Goal: Download file/media

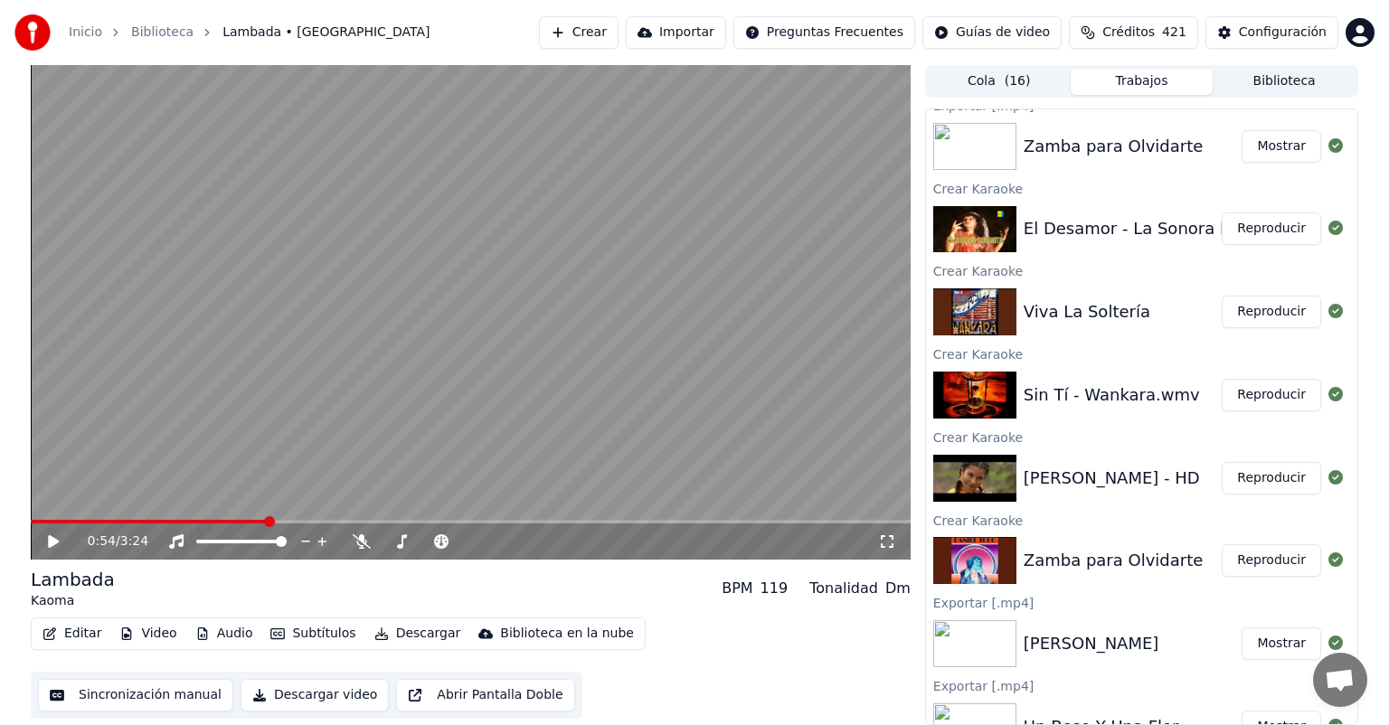
scroll to position [2256, 0]
click at [1128, 148] on div "Zamba para Olvidarte" at bounding box center [1114, 145] width 180 height 25
click at [1247, 555] on button "Reproducir" at bounding box center [1271, 559] width 99 height 33
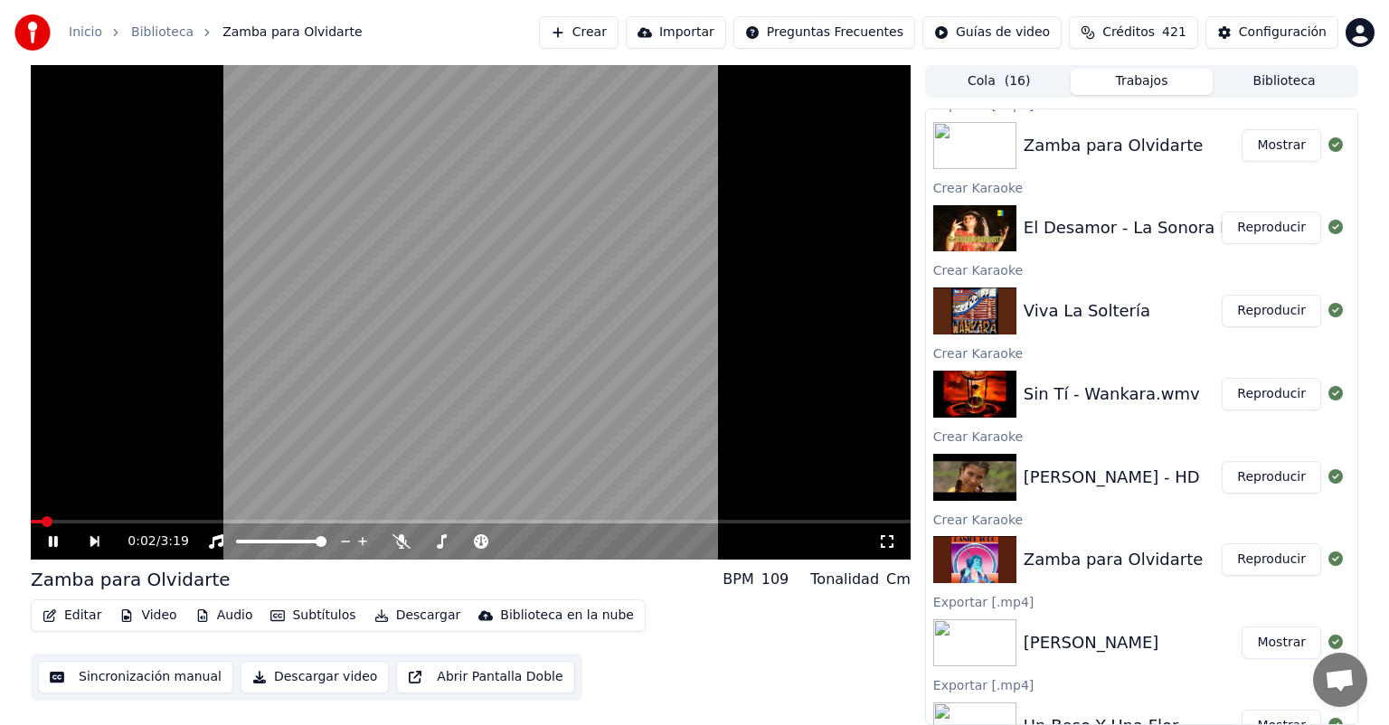
click at [360, 397] on video at bounding box center [471, 312] width 880 height 495
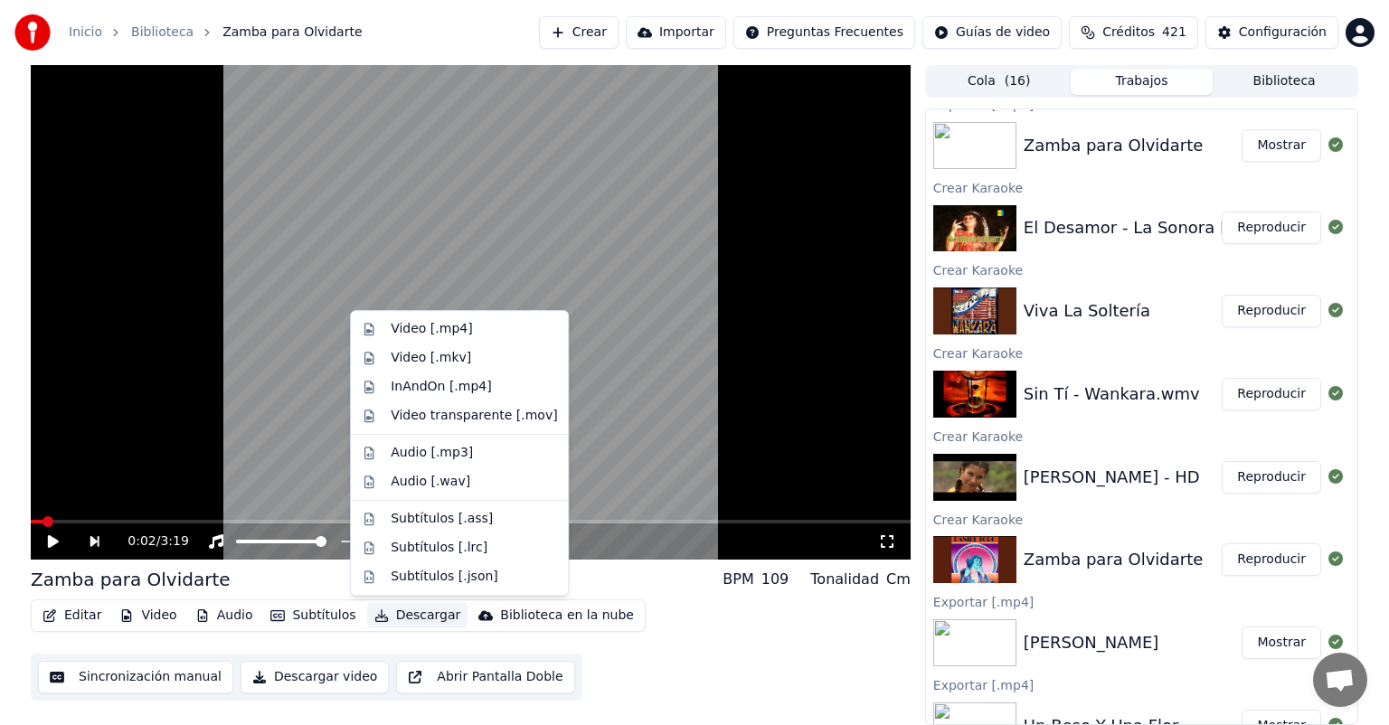
click at [402, 616] on button "Descargar" at bounding box center [417, 615] width 101 height 25
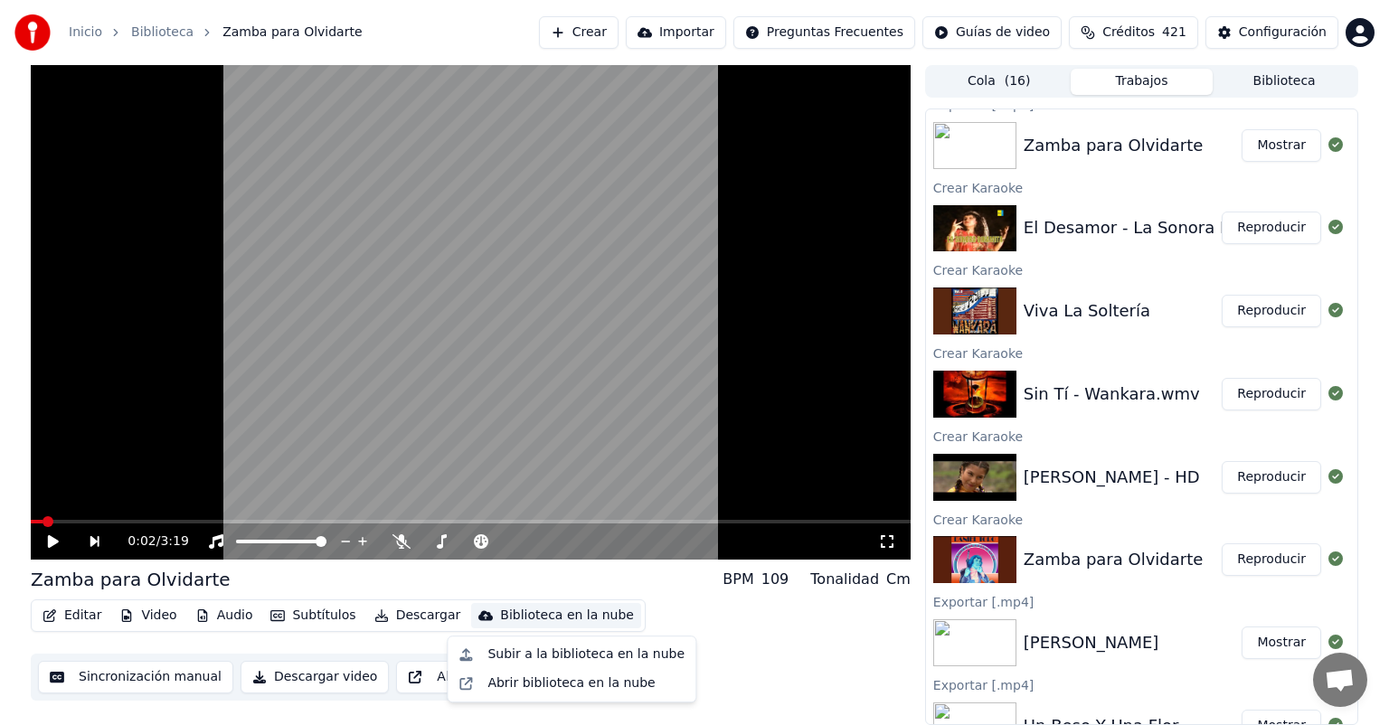
click at [1262, 92] on button "Biblioteca" at bounding box center [1284, 82] width 143 height 26
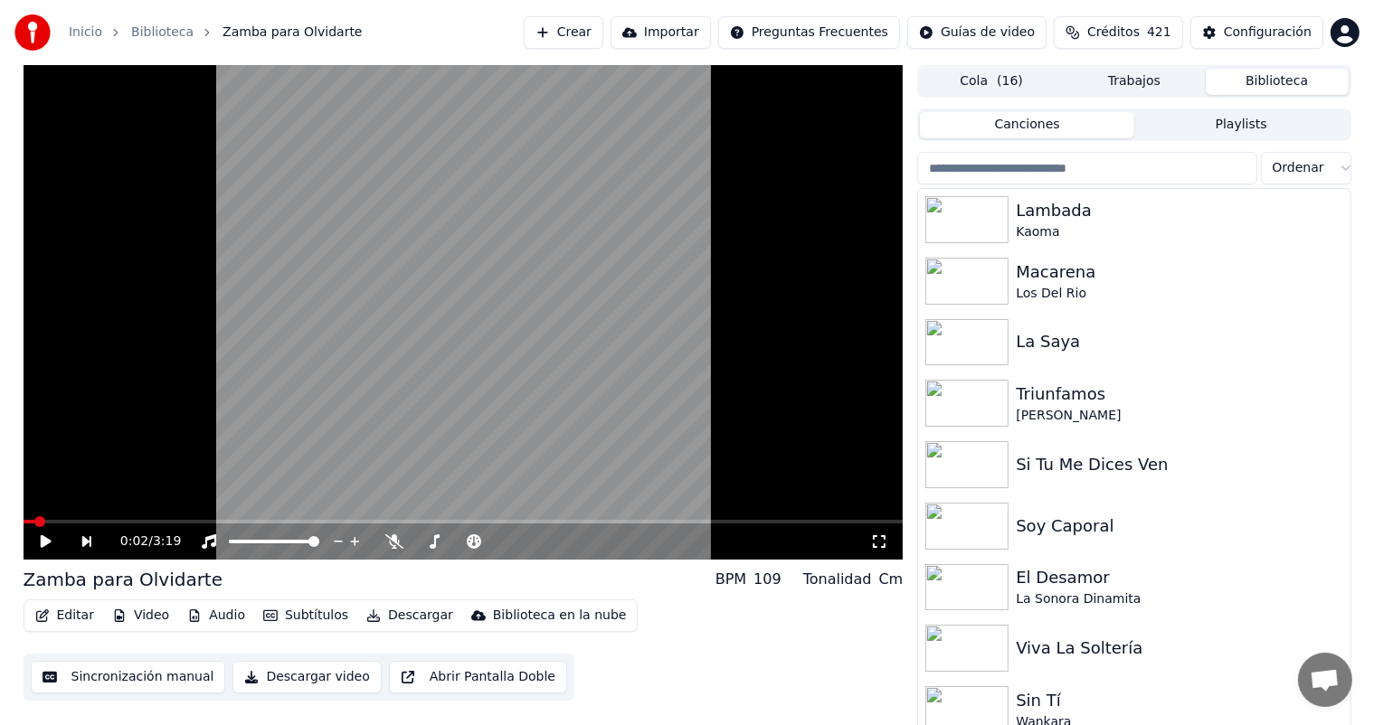
click at [1131, 173] on input "search" at bounding box center [1086, 168] width 339 height 33
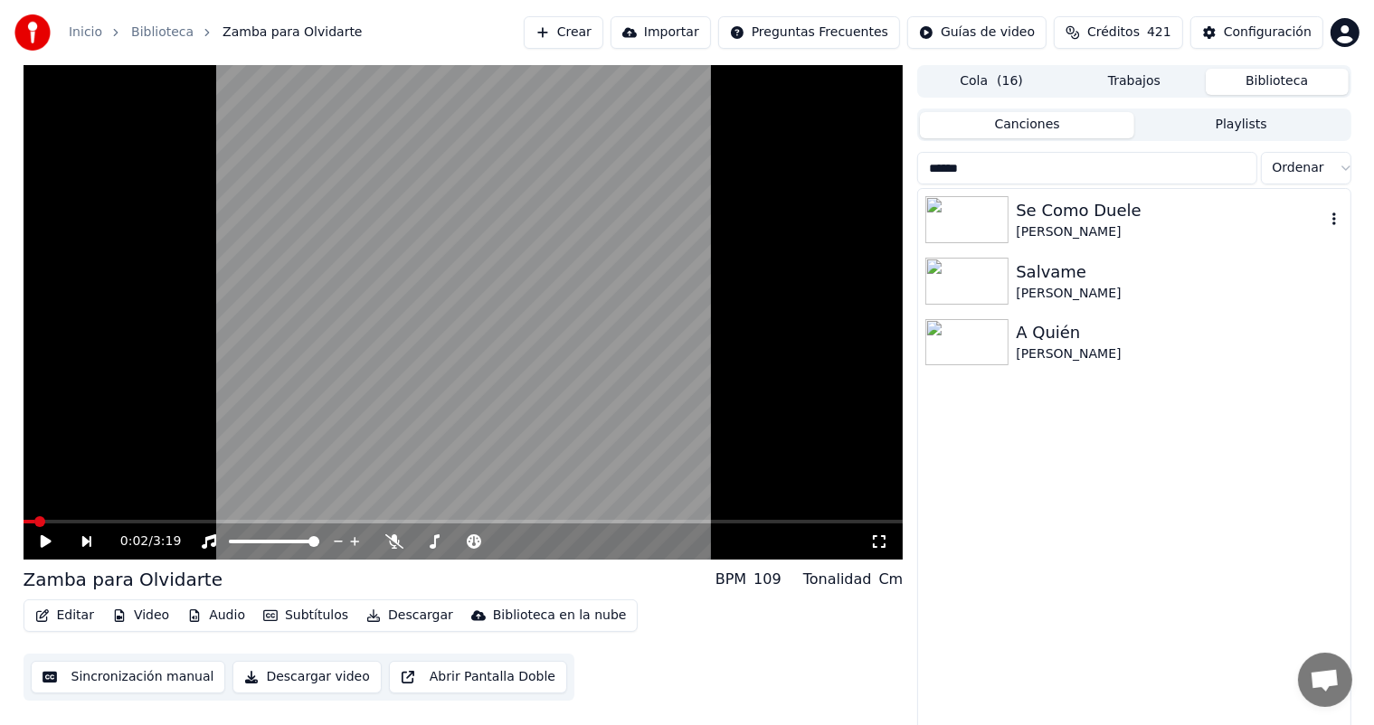
type input "******"
click at [1091, 221] on div "Se Como Duele" at bounding box center [1169, 210] width 308 height 25
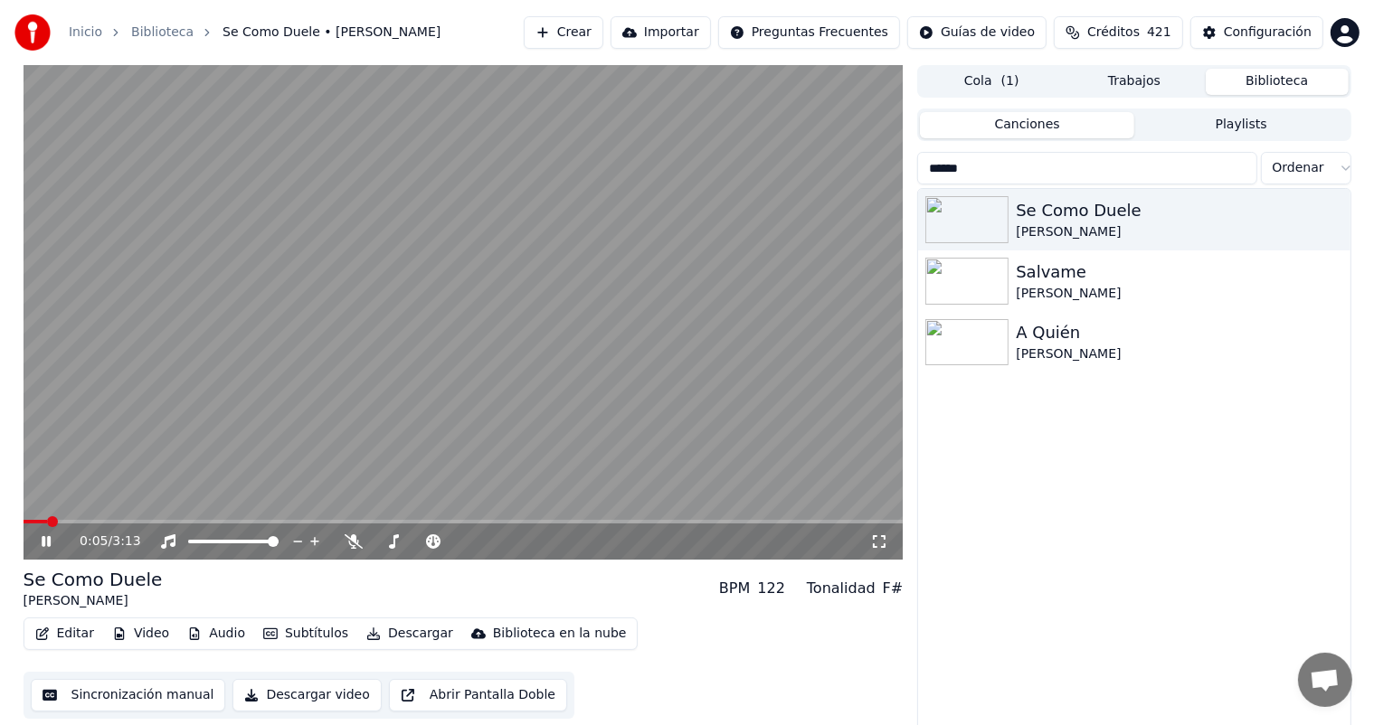
click at [404, 642] on button "Descargar" at bounding box center [409, 633] width 101 height 25
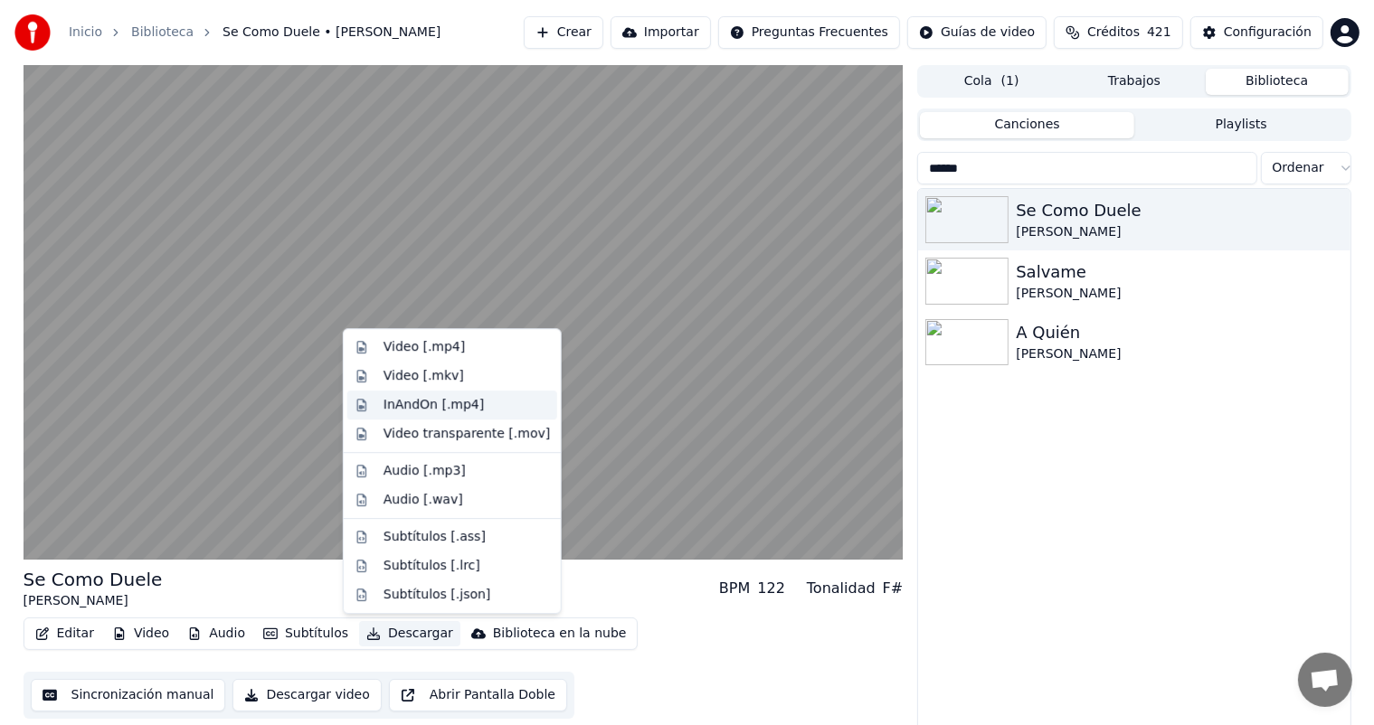
click at [458, 398] on div "InAndOn [.mp4]" at bounding box center [433, 405] width 101 height 18
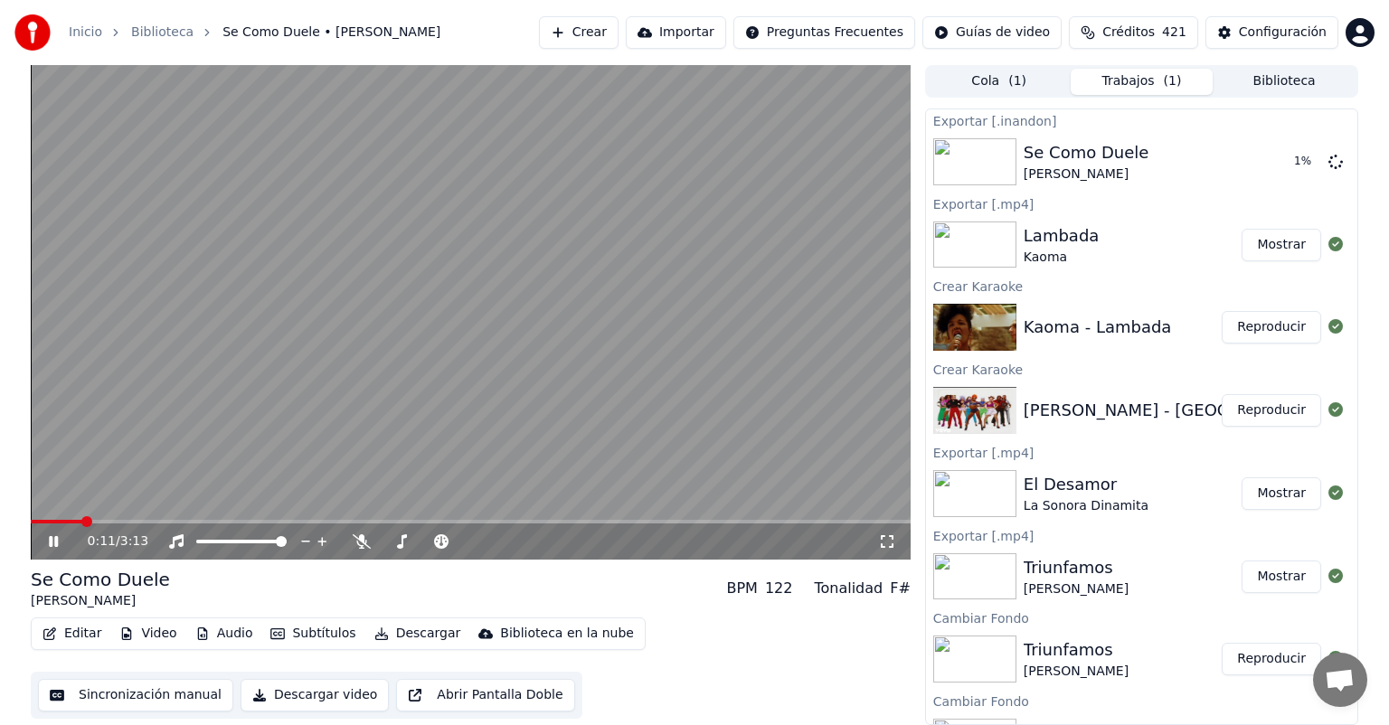
click at [52, 546] on icon at bounding box center [53, 541] width 9 height 11
click at [594, 34] on button "Crear" at bounding box center [579, 32] width 80 height 33
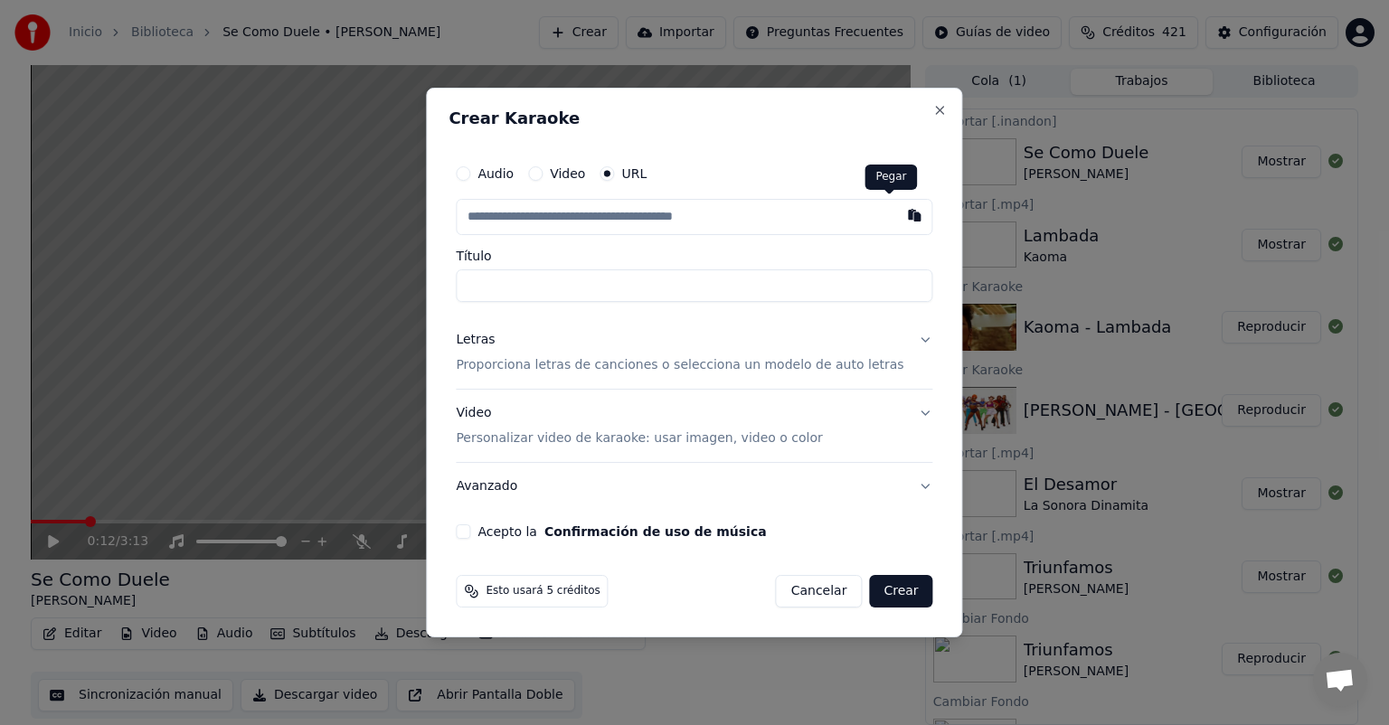
click at [897, 221] on button "button" at bounding box center [915, 215] width 36 height 33
type input "**********"
click at [568, 375] on button "Letras Proporciona letras de canciones o selecciona un modelo de auto letras" at bounding box center [694, 352] width 477 height 72
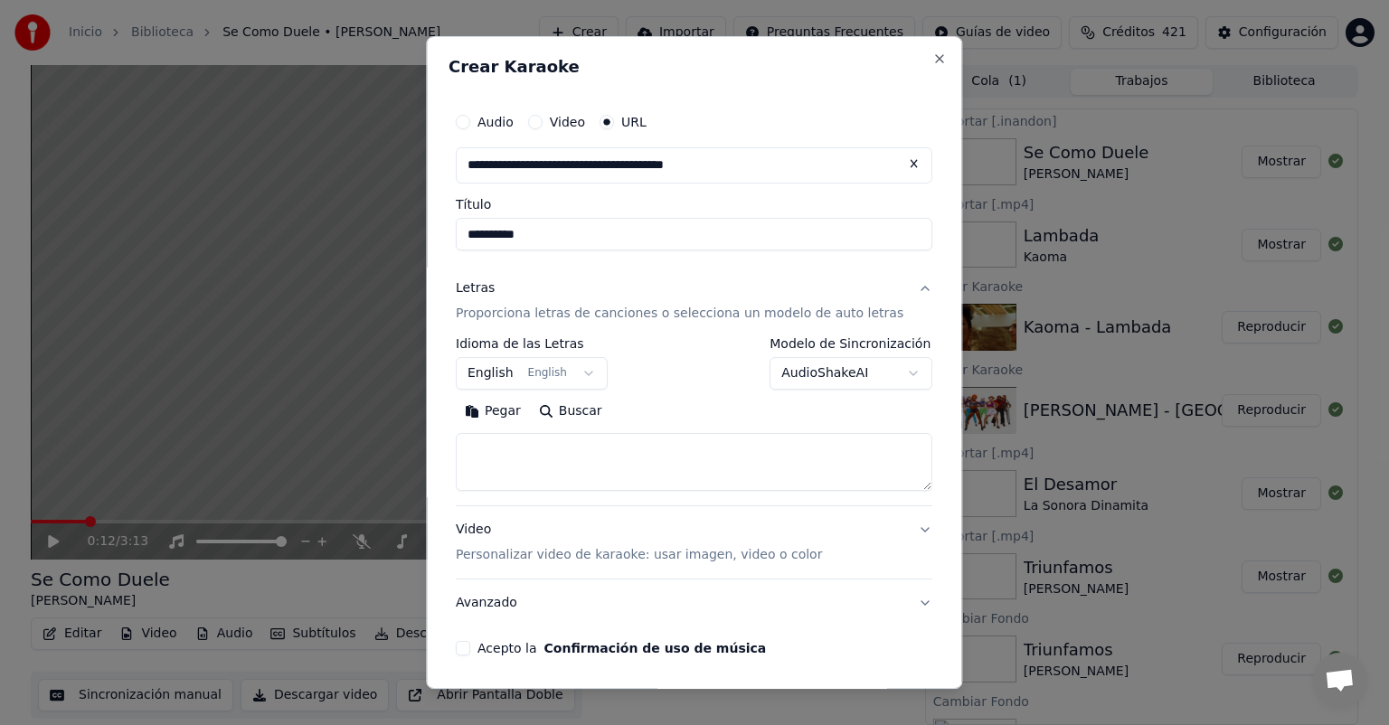
click at [518, 406] on button "Pegar" at bounding box center [493, 411] width 74 height 29
click at [516, 376] on body "Inicio Biblioteca Se Como Duele • [PERSON_NAME] Importar Preguntas Frecuentes G…" at bounding box center [694, 362] width 1389 height 725
type textarea "**********"
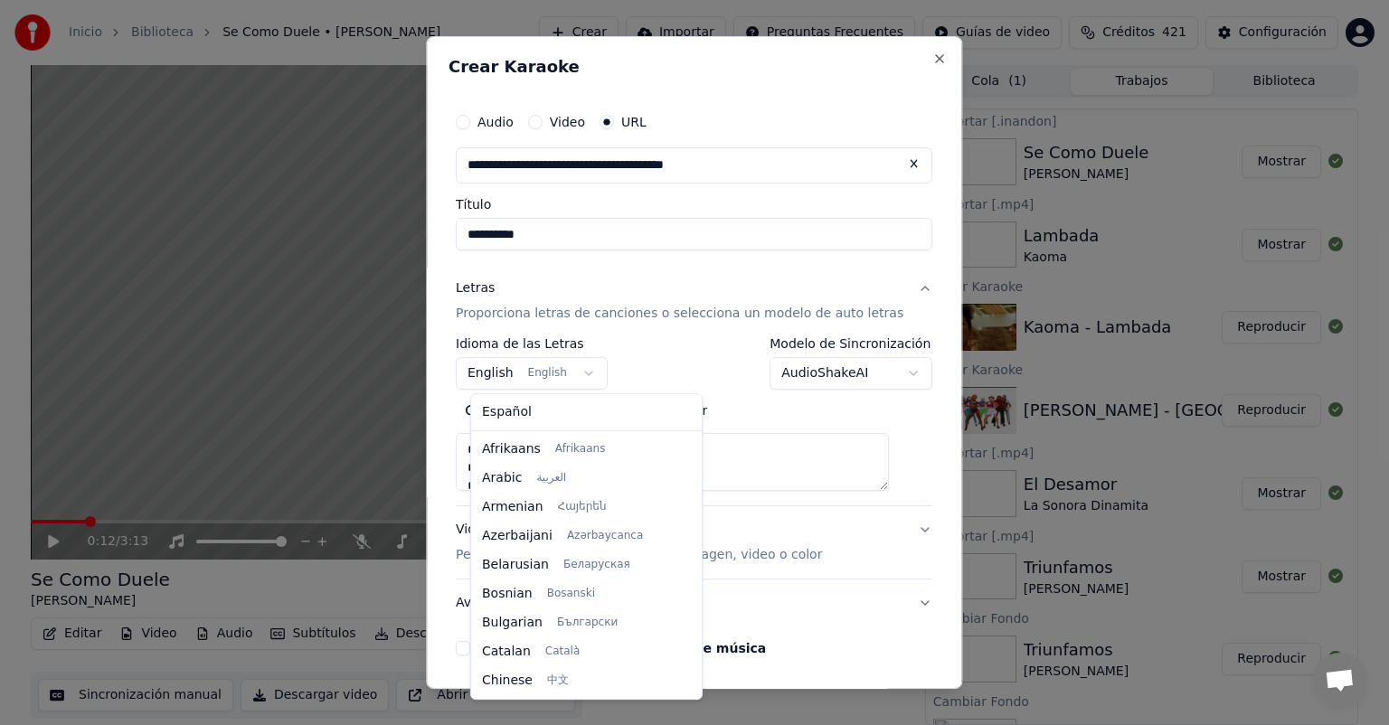
scroll to position [145, 0]
select select "**"
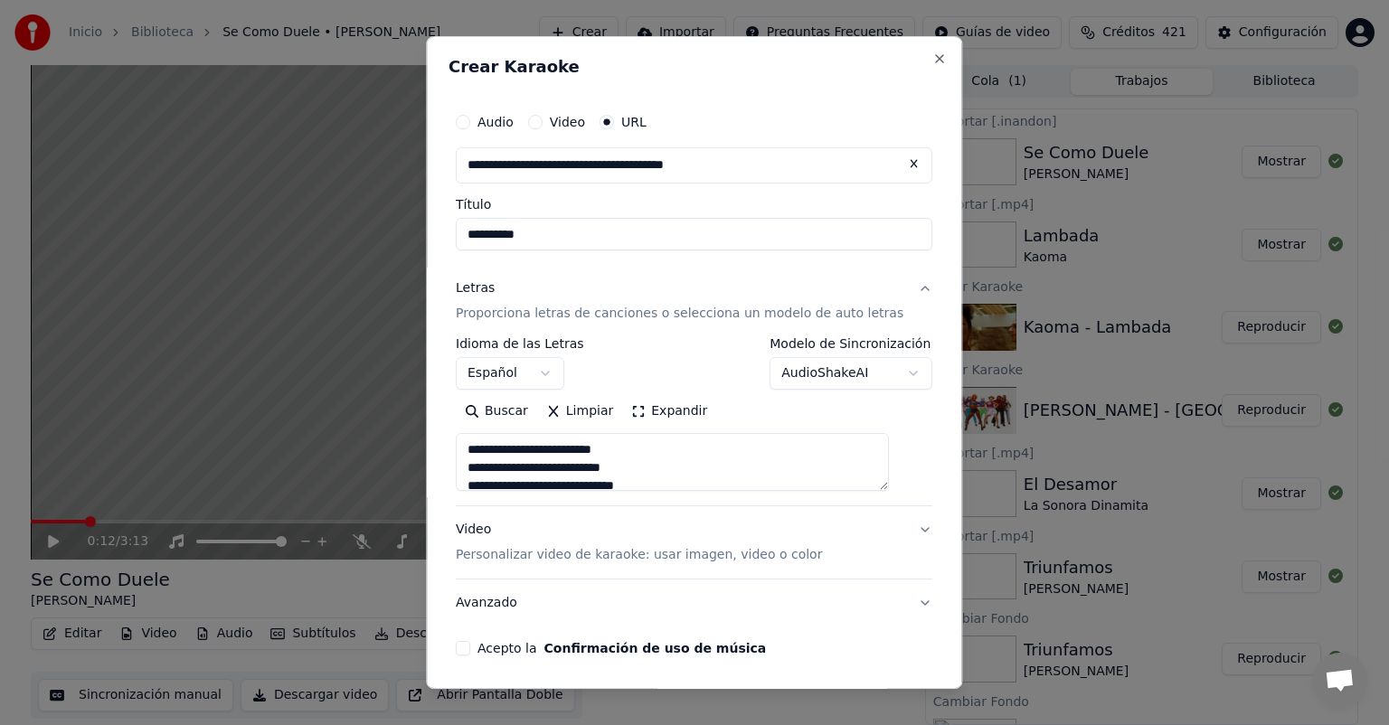
click at [470, 652] on button "Acepto la Confirmación de uso de música" at bounding box center [463, 648] width 14 height 14
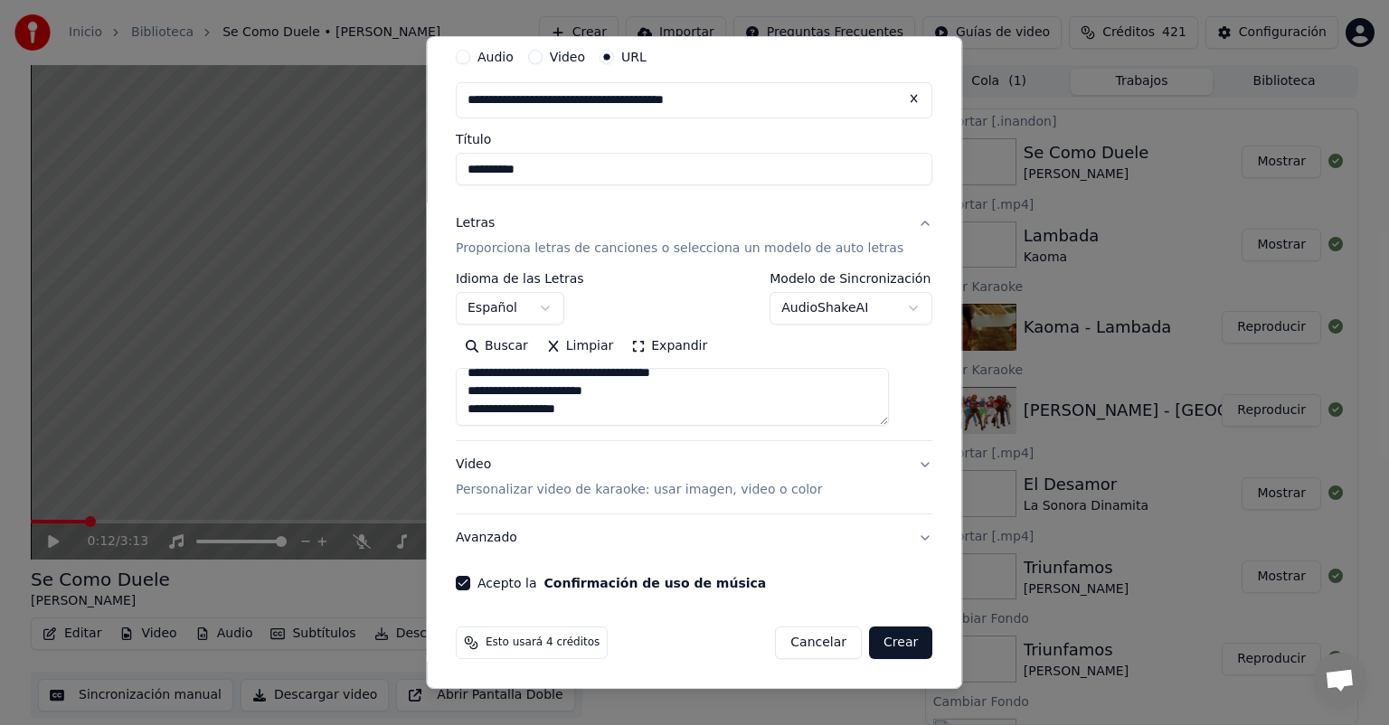
click at [871, 641] on button "Crear" at bounding box center [900, 643] width 63 height 33
type textarea "**********"
select select
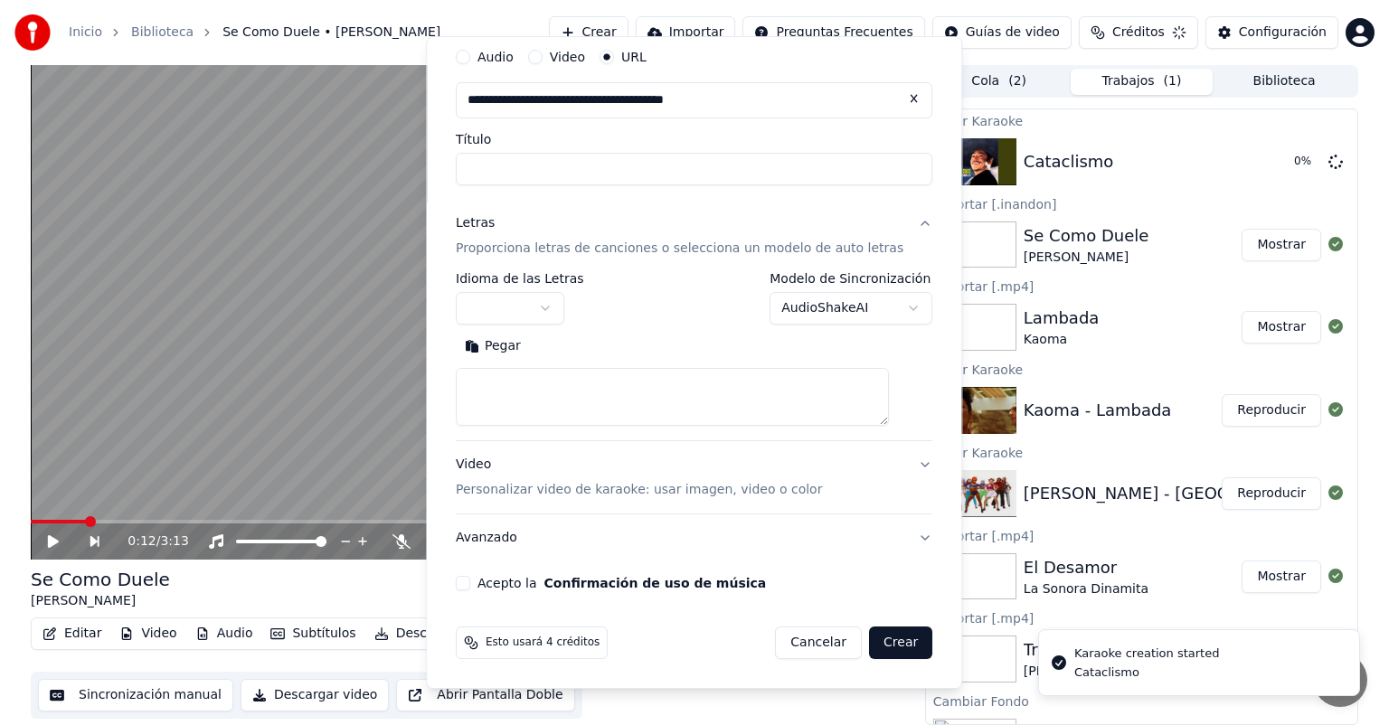
scroll to position [0, 0]
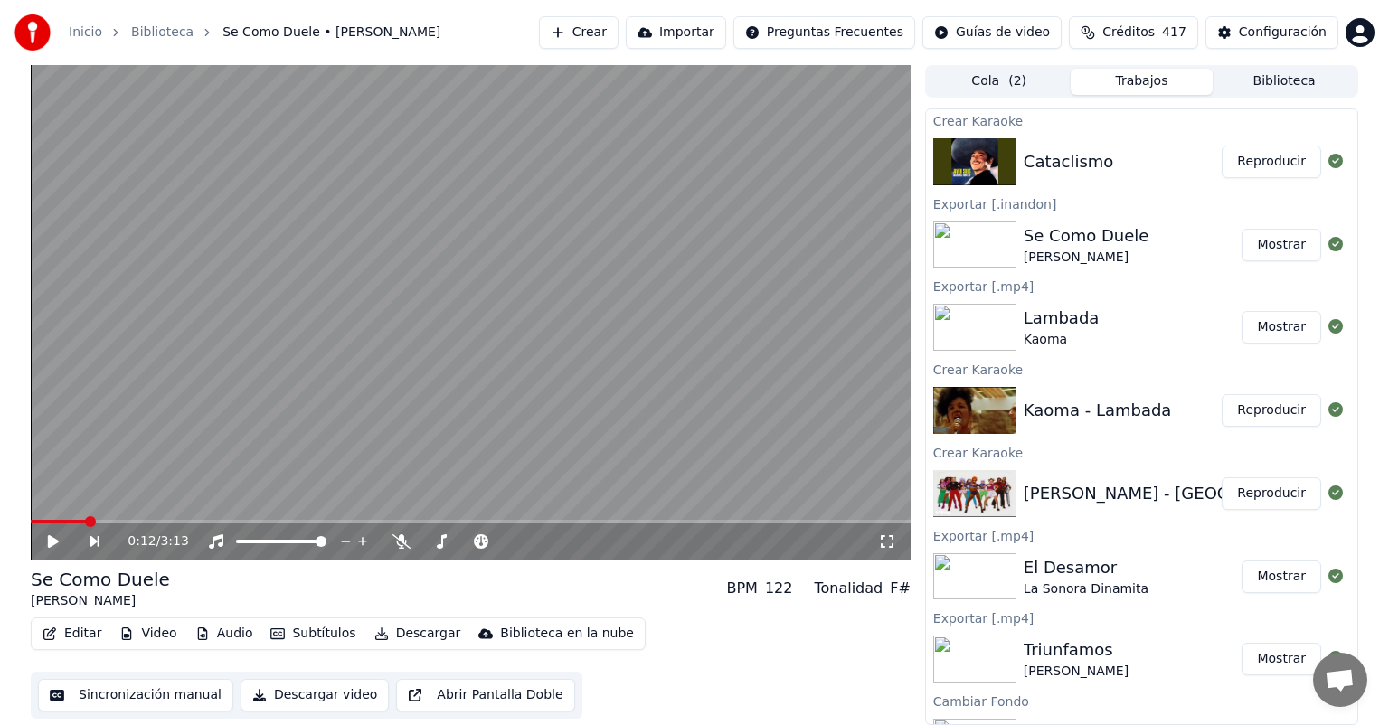
click at [585, 49] on div "Inicio Biblioteca Se Como Duele • [PERSON_NAME] Importar Preguntas Frecuentes G…" at bounding box center [694, 32] width 1389 height 65
drag, startPoint x: 589, startPoint y: 39, endPoint x: 585, endPoint y: 48, distance: 9.7
click at [585, 48] on button "Crear" at bounding box center [579, 32] width 80 height 33
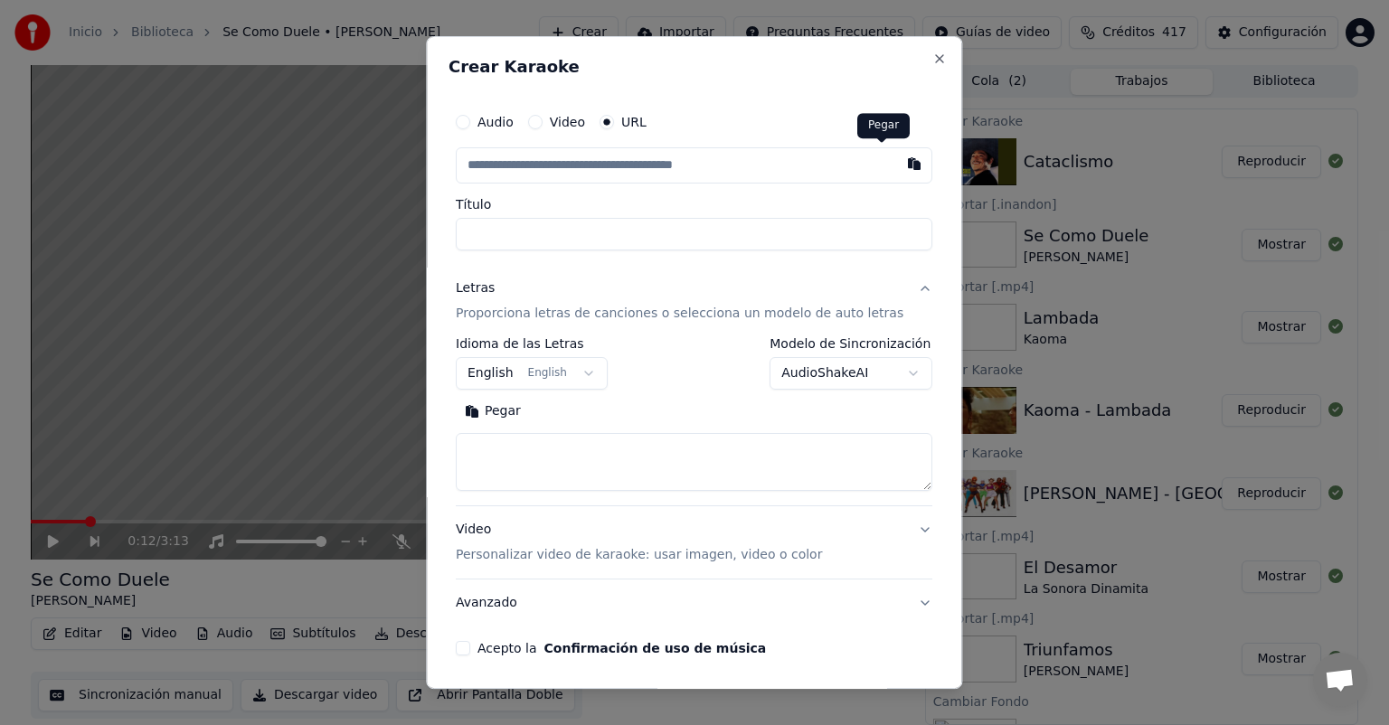
click at [897, 170] on button "button" at bounding box center [915, 163] width 36 height 33
type input "**********"
click at [517, 379] on body "Inicio Biblioteca Se Como Duele • [PERSON_NAME] Importar Preguntas Frecuentes G…" at bounding box center [694, 362] width 1389 height 725
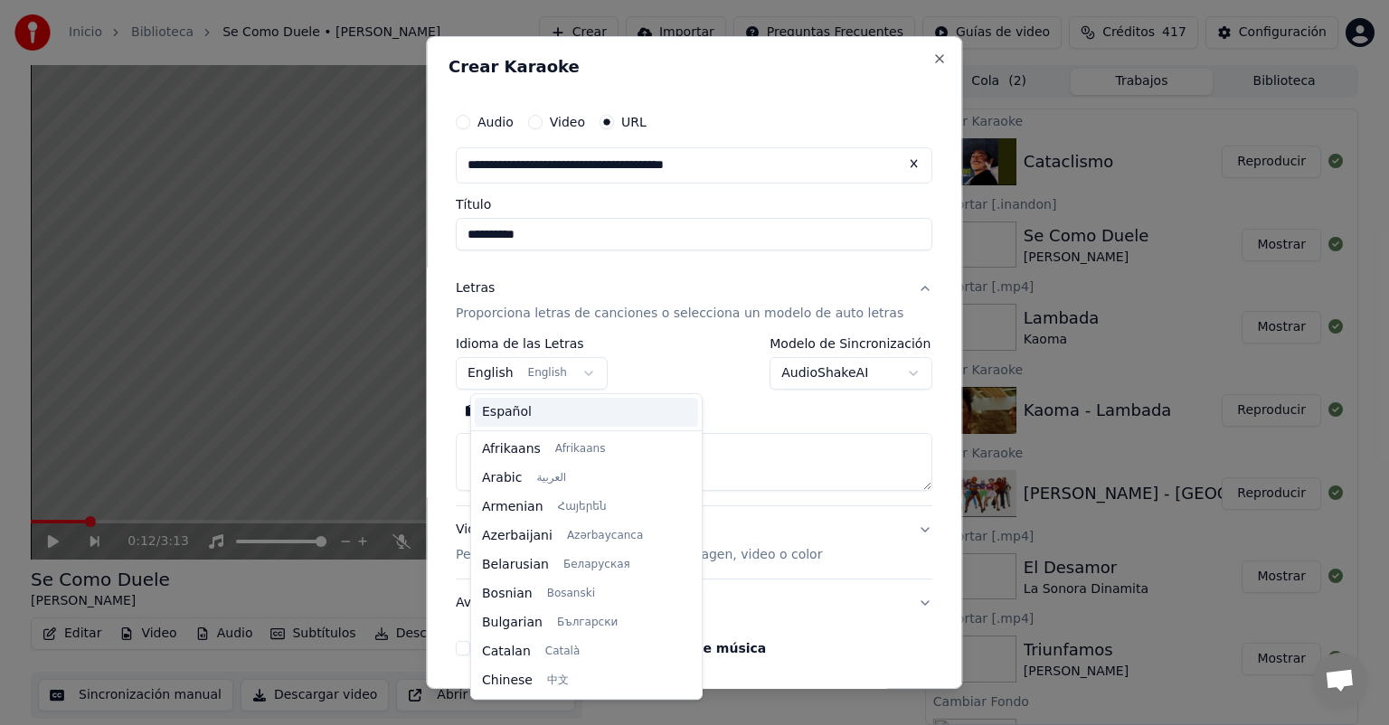
scroll to position [145, 0]
select select "**"
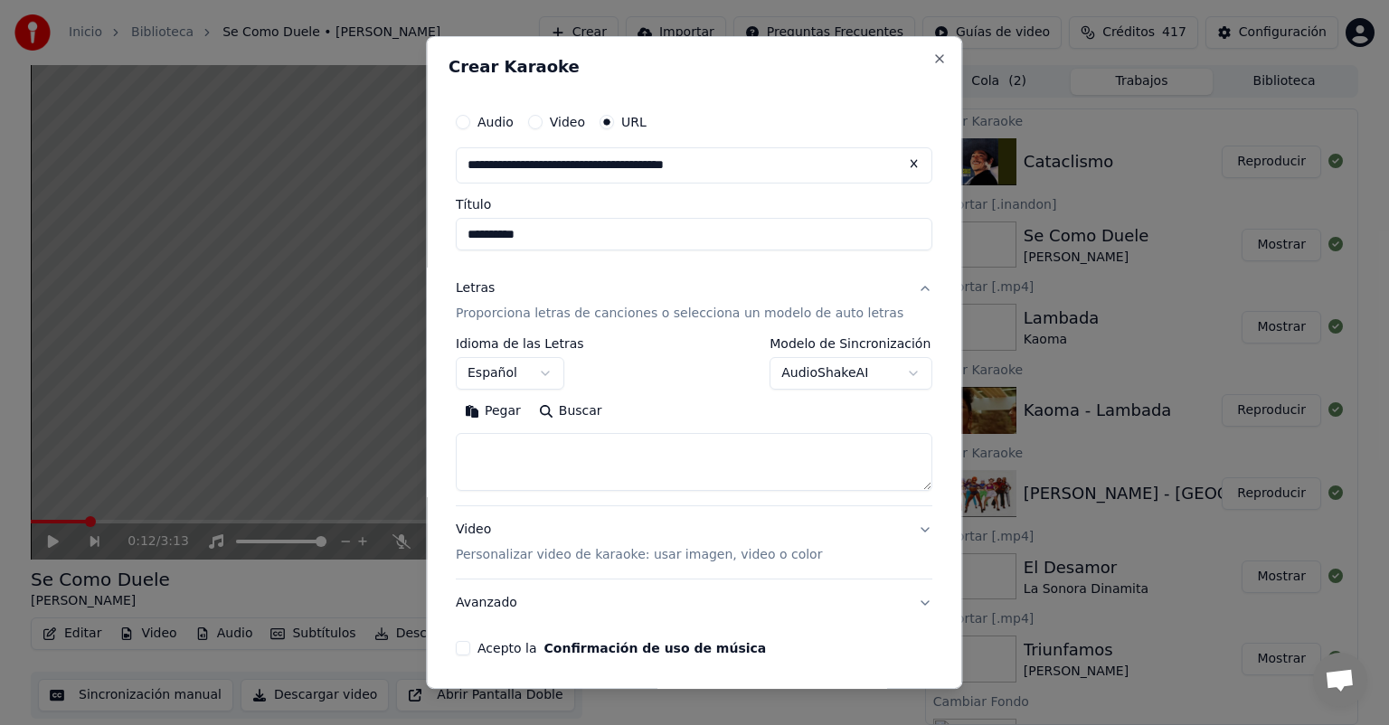
click at [508, 420] on button "Pegar" at bounding box center [493, 411] width 74 height 29
click at [470, 641] on button "Acepto la Confirmación de uso de música" at bounding box center [463, 648] width 14 height 14
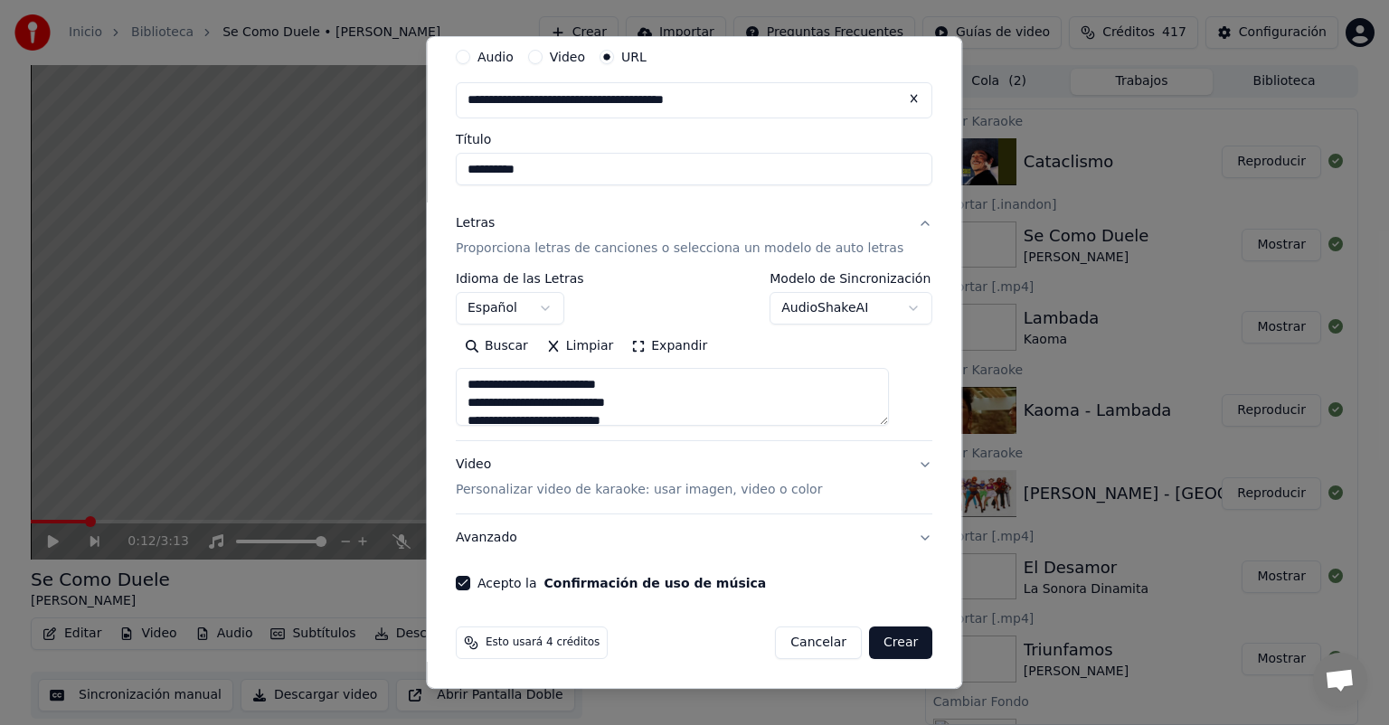
click at [877, 629] on button "Crear" at bounding box center [900, 643] width 63 height 33
type textarea "**********"
select select
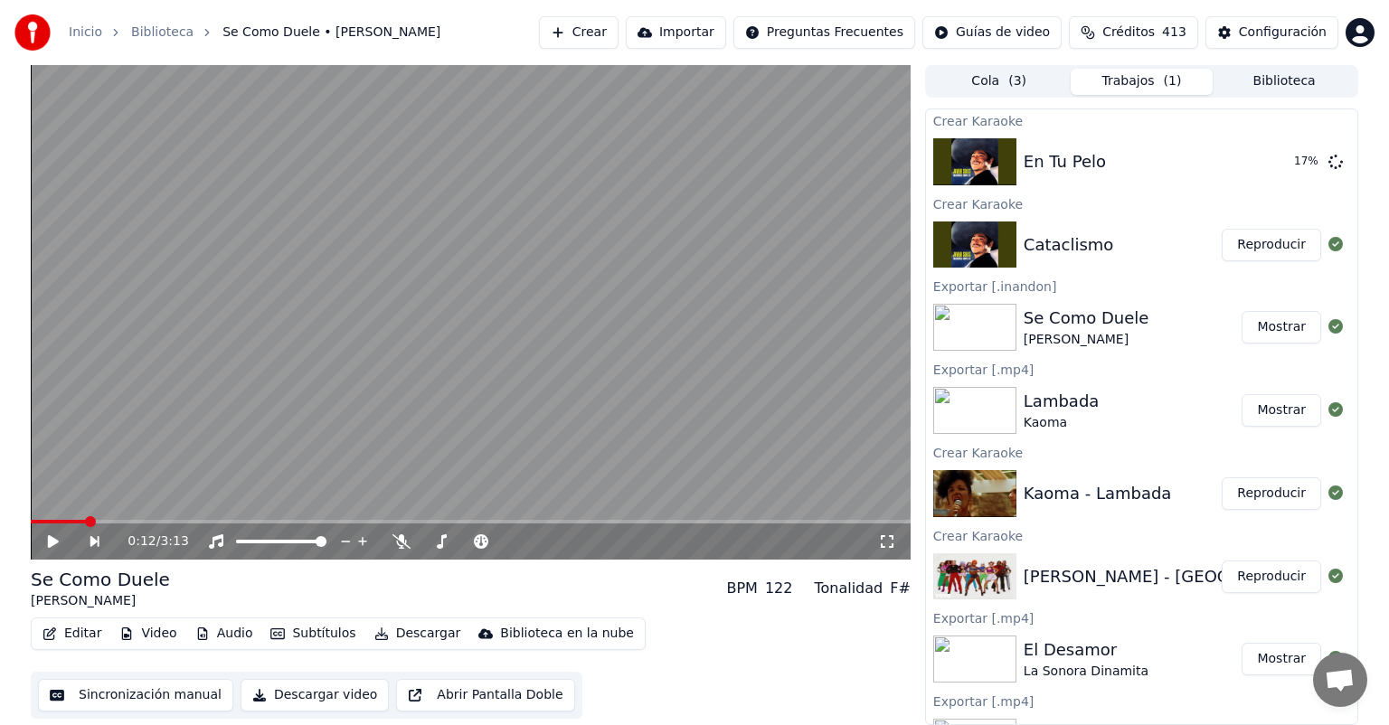
click at [1251, 239] on button "Reproducir" at bounding box center [1271, 245] width 99 height 33
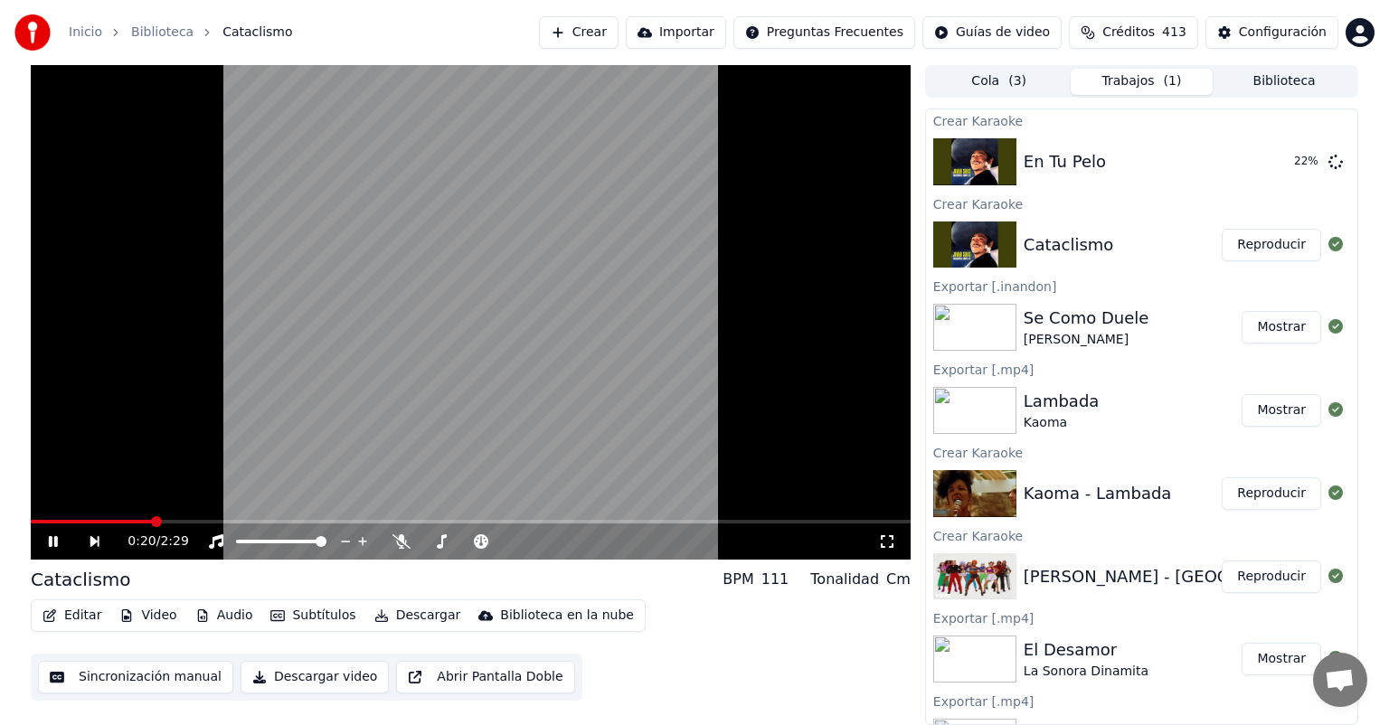
click at [282, 425] on video at bounding box center [471, 312] width 880 height 495
click at [301, 620] on button "Subtítulos" at bounding box center [312, 615] width 99 height 25
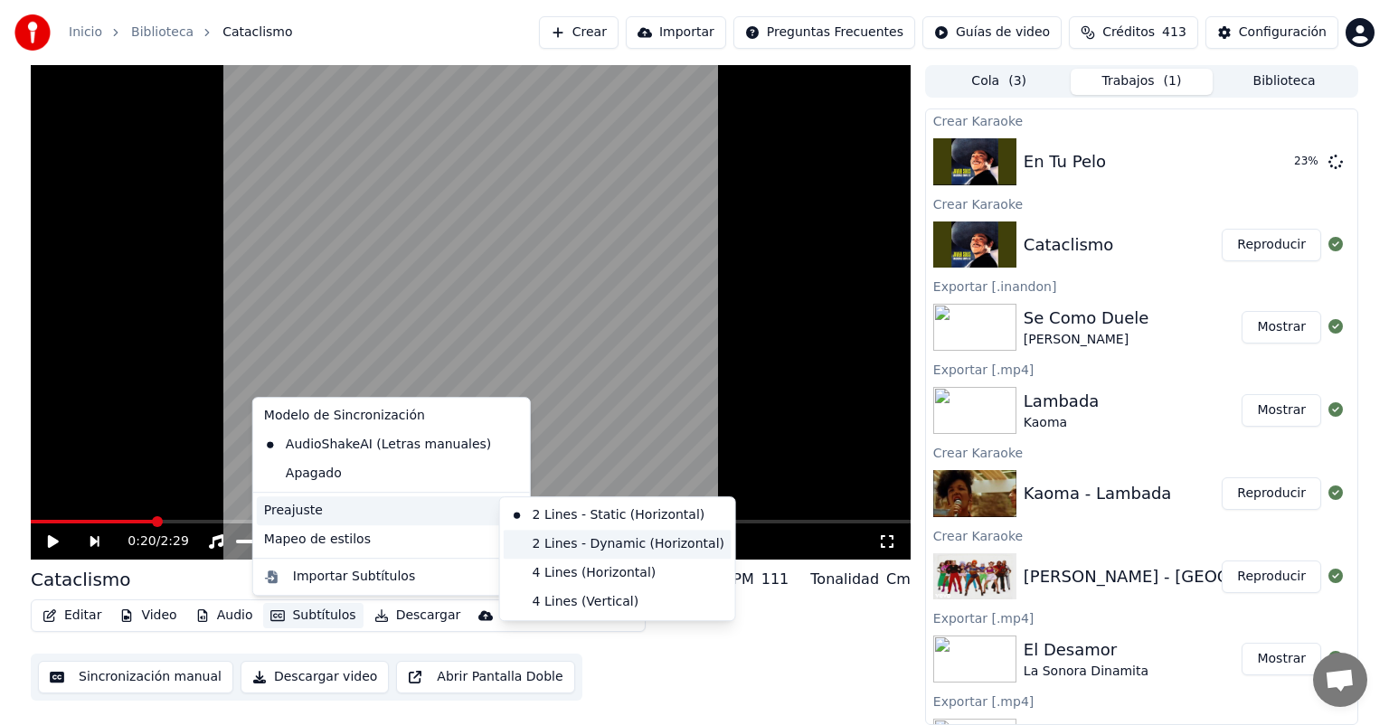
click at [552, 537] on div "2 Lines - Dynamic (Horizontal)" at bounding box center [618, 544] width 228 height 29
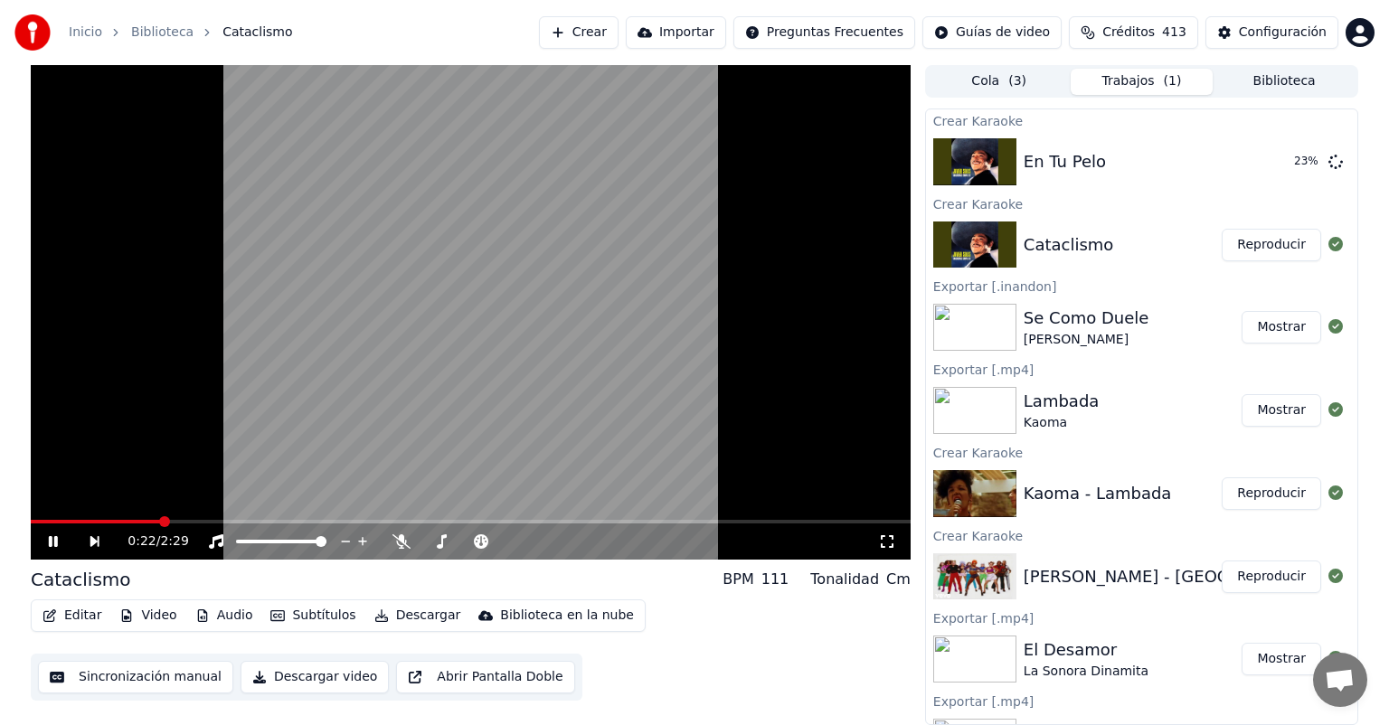
click at [298, 613] on button "Subtítulos" at bounding box center [312, 615] width 99 height 25
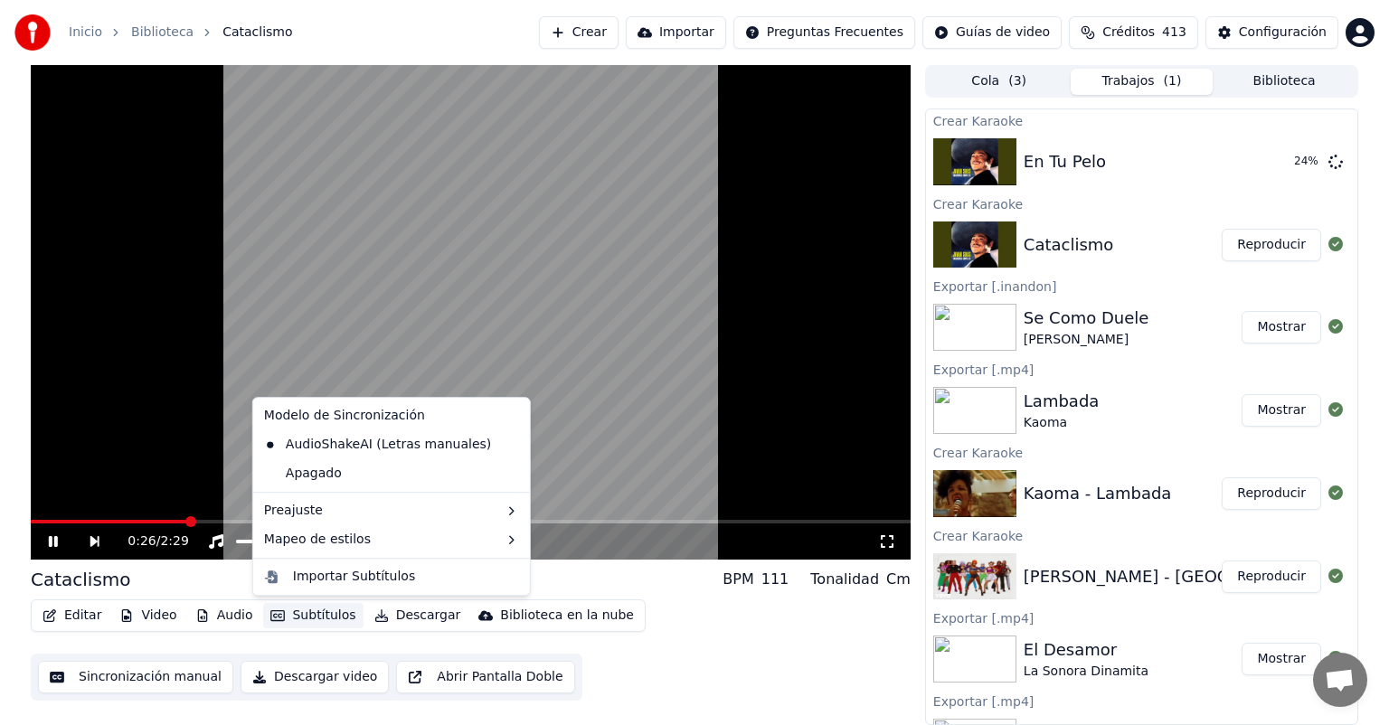
click at [88, 526] on div "0:26 / 2:29" at bounding box center [471, 542] width 880 height 36
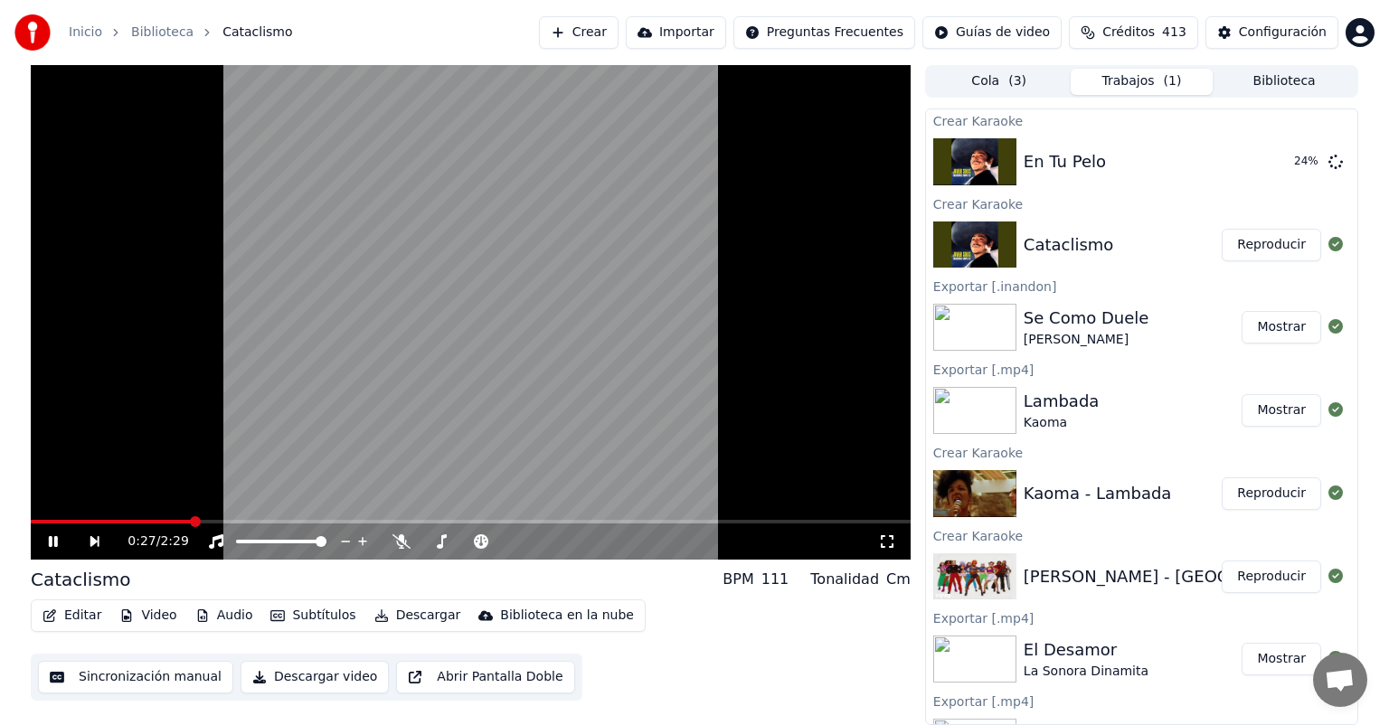
click at [88, 524] on div "0:27 / 2:29" at bounding box center [471, 542] width 880 height 36
click at [88, 518] on video at bounding box center [471, 312] width 880 height 495
click at [88, 524] on div "0:28 / 2:29" at bounding box center [471, 542] width 880 height 36
click at [254, 362] on video at bounding box center [471, 312] width 880 height 495
click at [1234, 36] on button "Configuración" at bounding box center [1271, 32] width 133 height 33
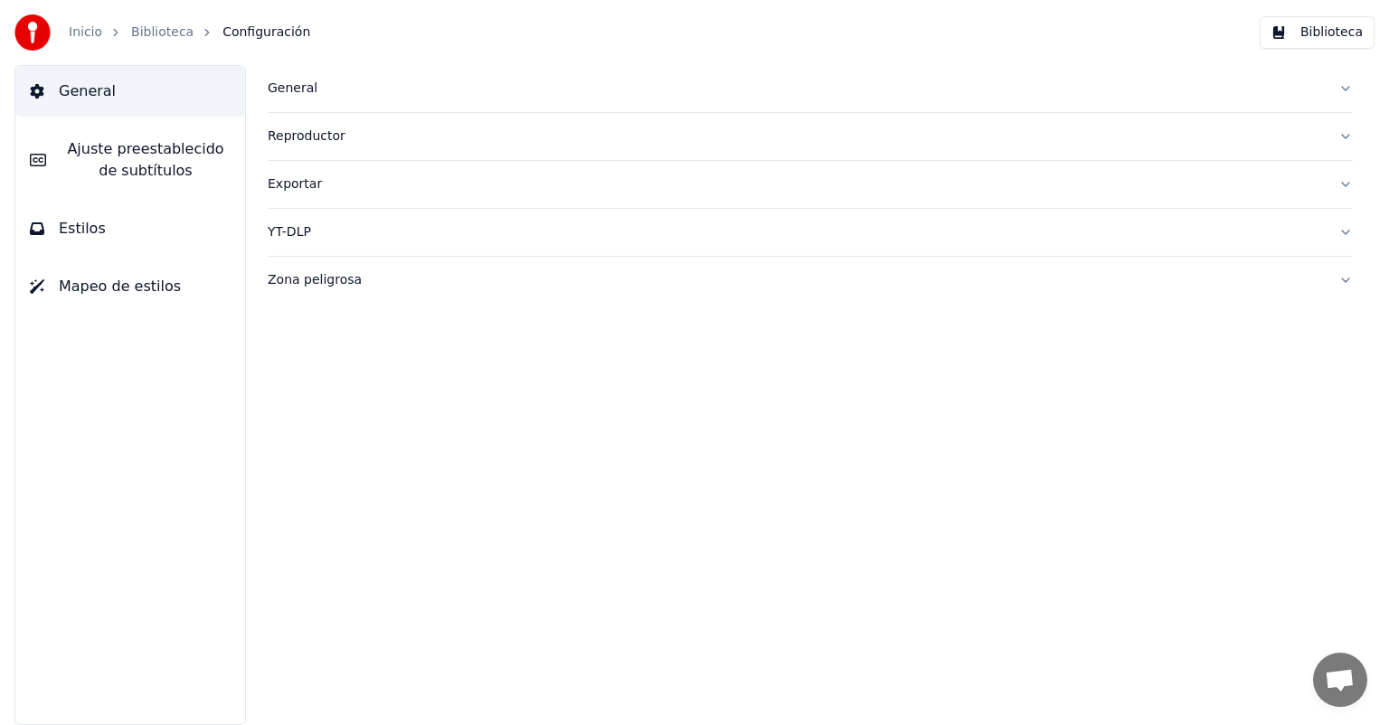
click at [206, 166] on span "Ajuste preestablecido de subtítulos" at bounding box center [146, 159] width 170 height 43
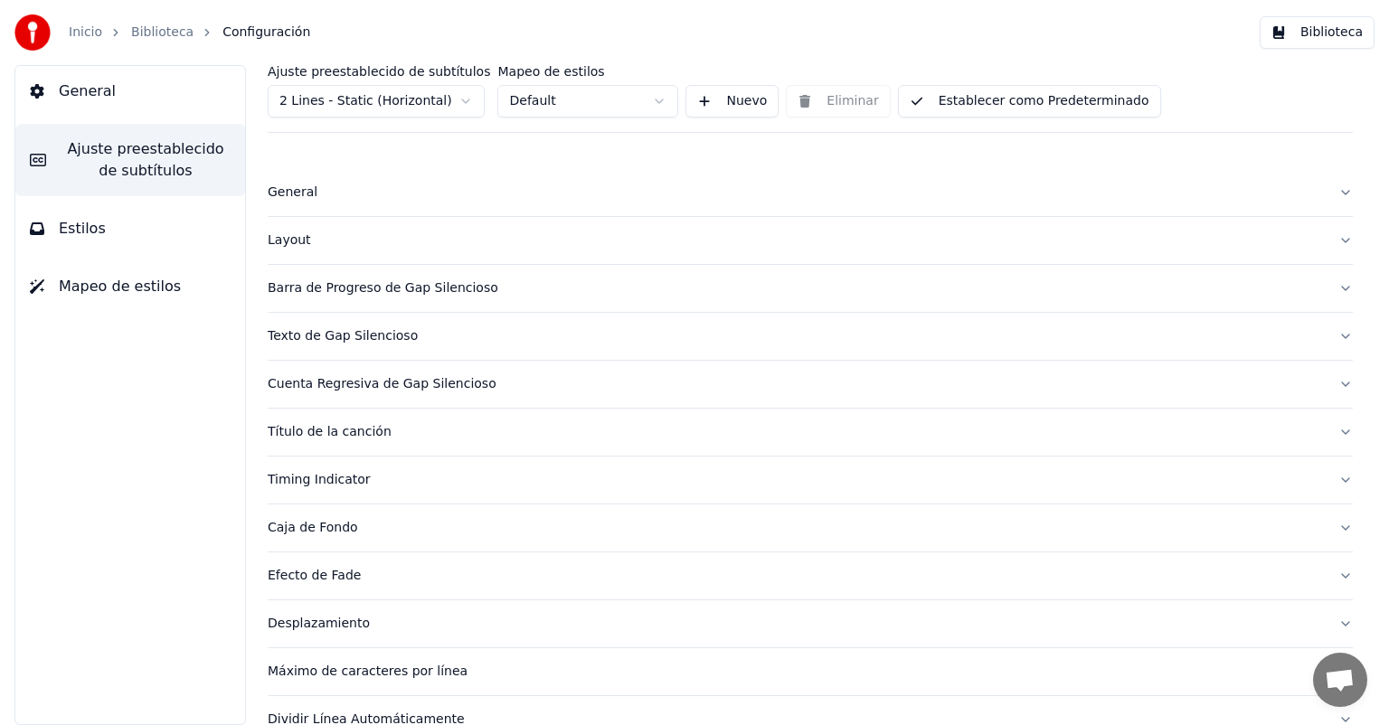
click at [427, 99] on html "Inicio Biblioteca Configuración Biblioteca General Ajuste preestablecido de sub…" at bounding box center [694, 362] width 1389 height 725
click at [949, 109] on button "Establecer como Predeterminado" at bounding box center [1029, 101] width 263 height 33
click at [158, 32] on link "Biblioteca" at bounding box center [162, 33] width 62 height 18
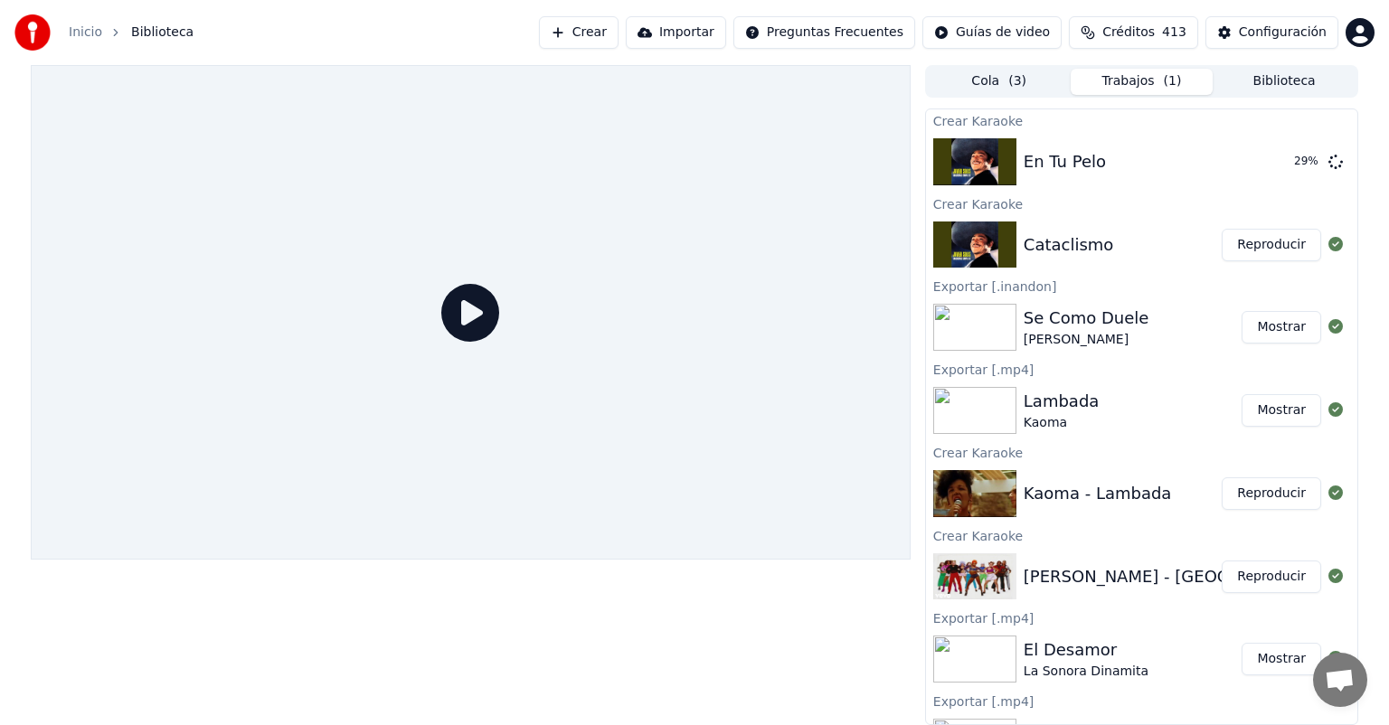
click at [487, 301] on icon at bounding box center [470, 313] width 58 height 58
click at [1237, 231] on button "Reproducir" at bounding box center [1271, 245] width 99 height 33
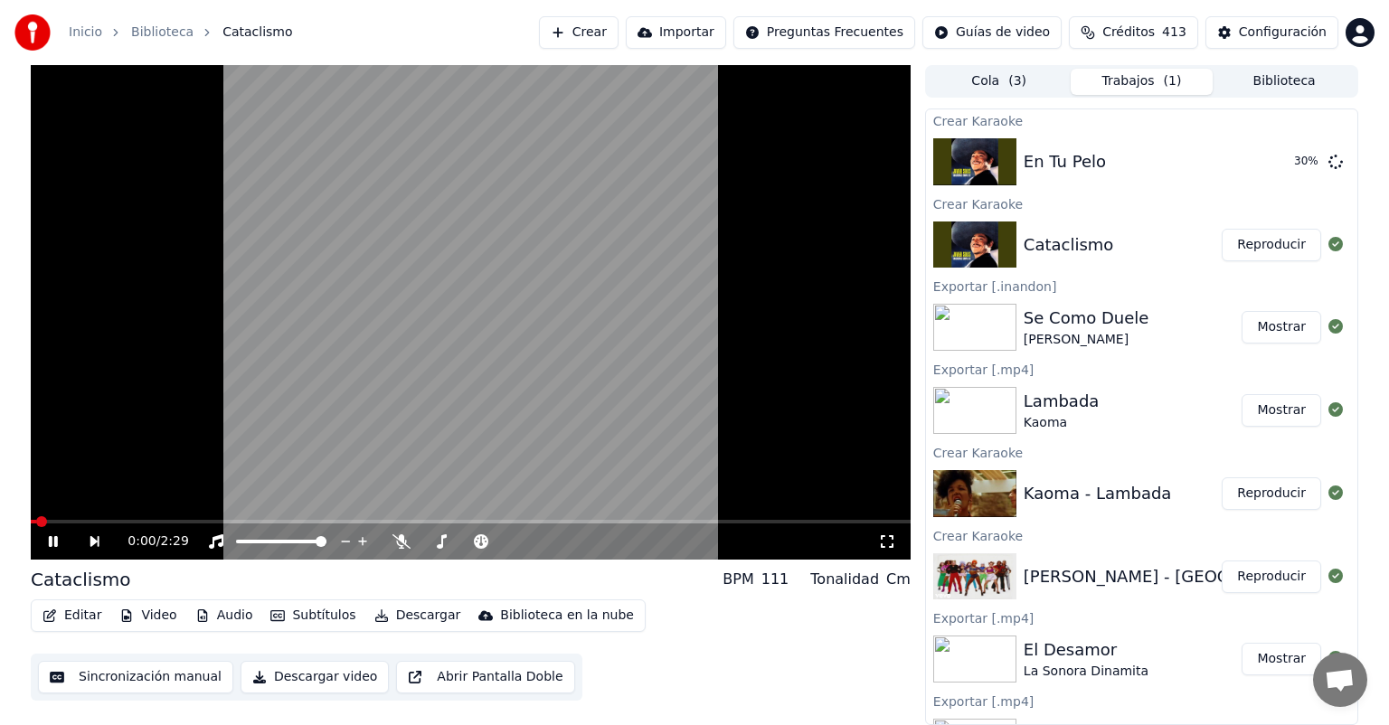
click at [291, 616] on button "Subtítulos" at bounding box center [312, 615] width 99 height 25
click at [307, 613] on button "Subtítulos" at bounding box center [312, 615] width 99 height 25
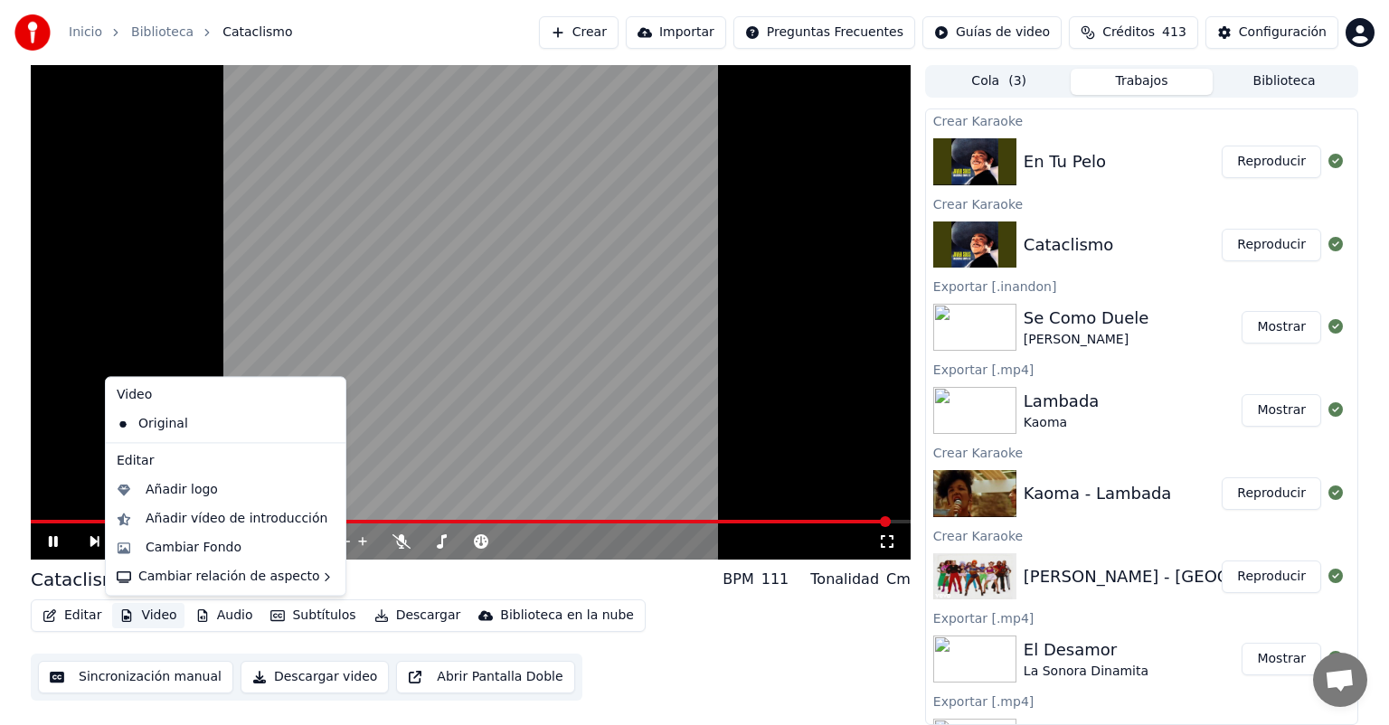
click at [154, 609] on button "Video" at bounding box center [147, 615] width 71 height 25
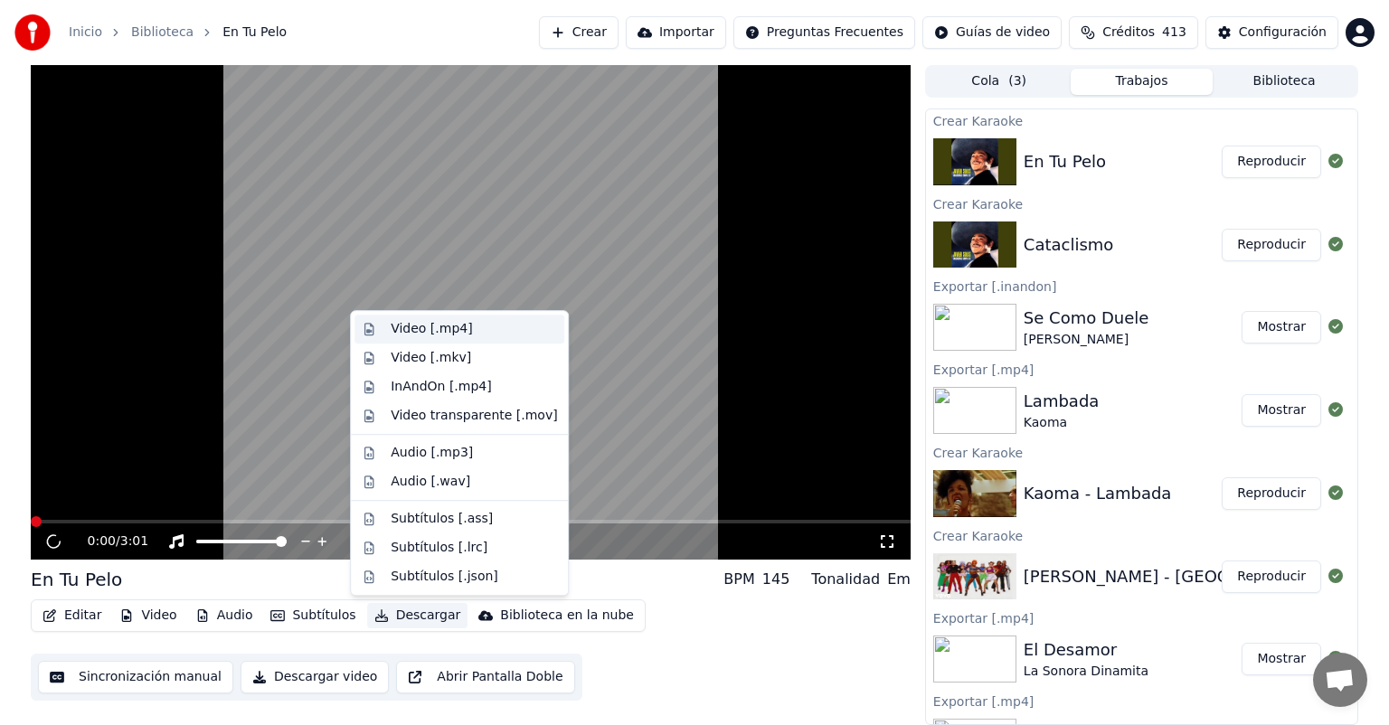
click at [406, 331] on div "Video [.mp4]" at bounding box center [431, 329] width 81 height 18
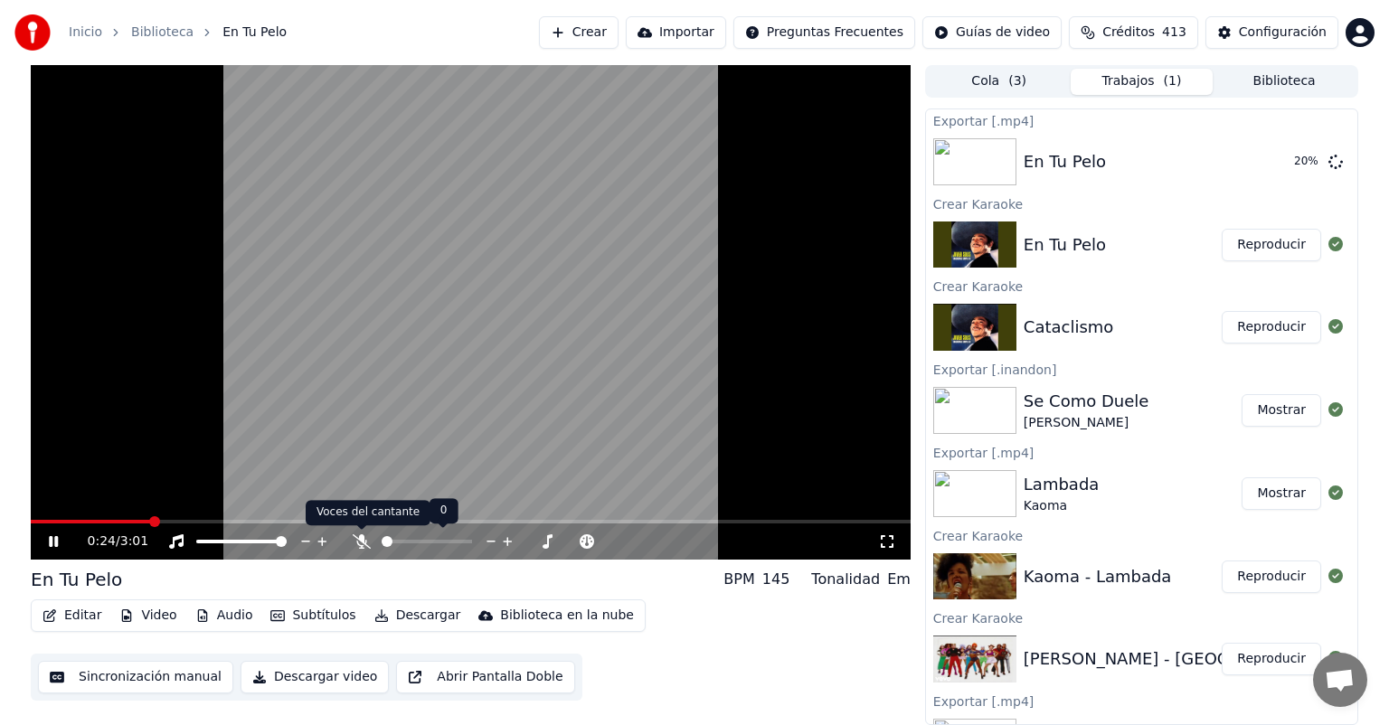
click at [360, 544] on icon at bounding box center [362, 541] width 18 height 14
click at [1269, 242] on button "Reproducir" at bounding box center [1271, 245] width 99 height 33
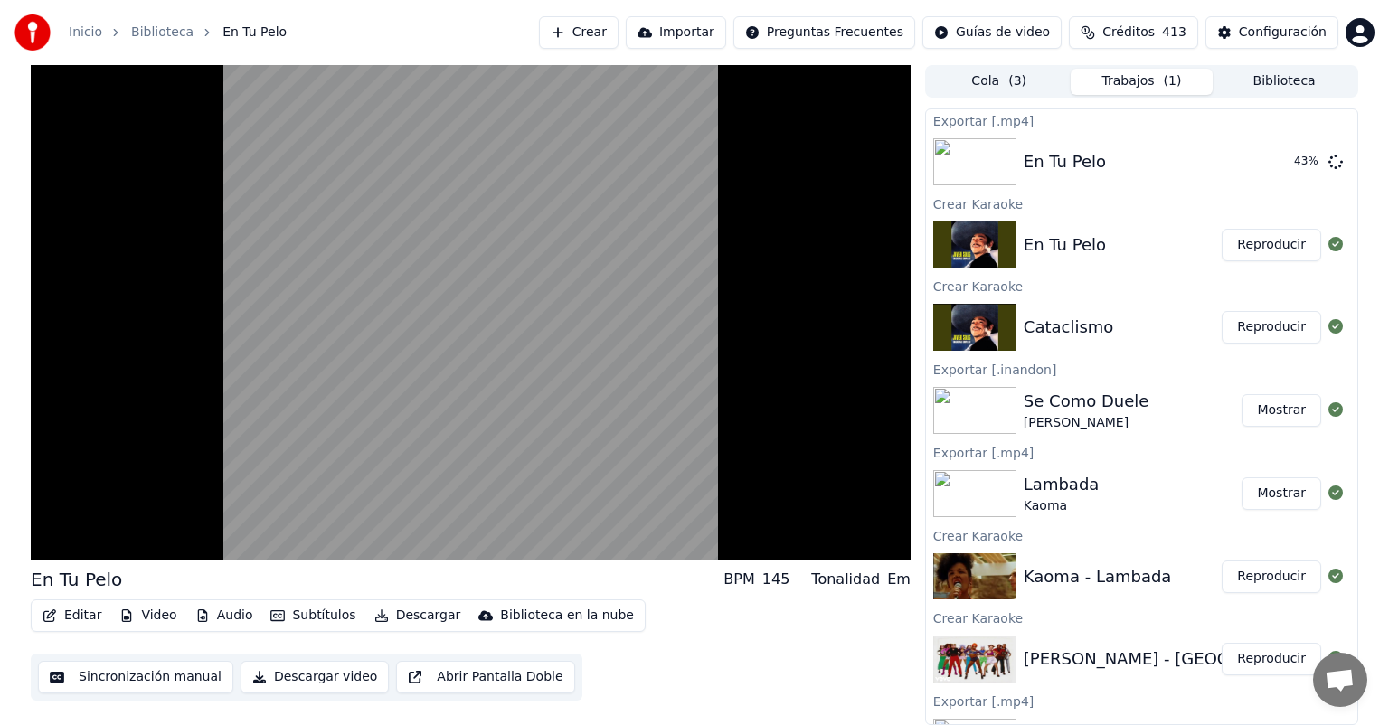
click at [1259, 329] on button "Reproducir" at bounding box center [1271, 327] width 99 height 33
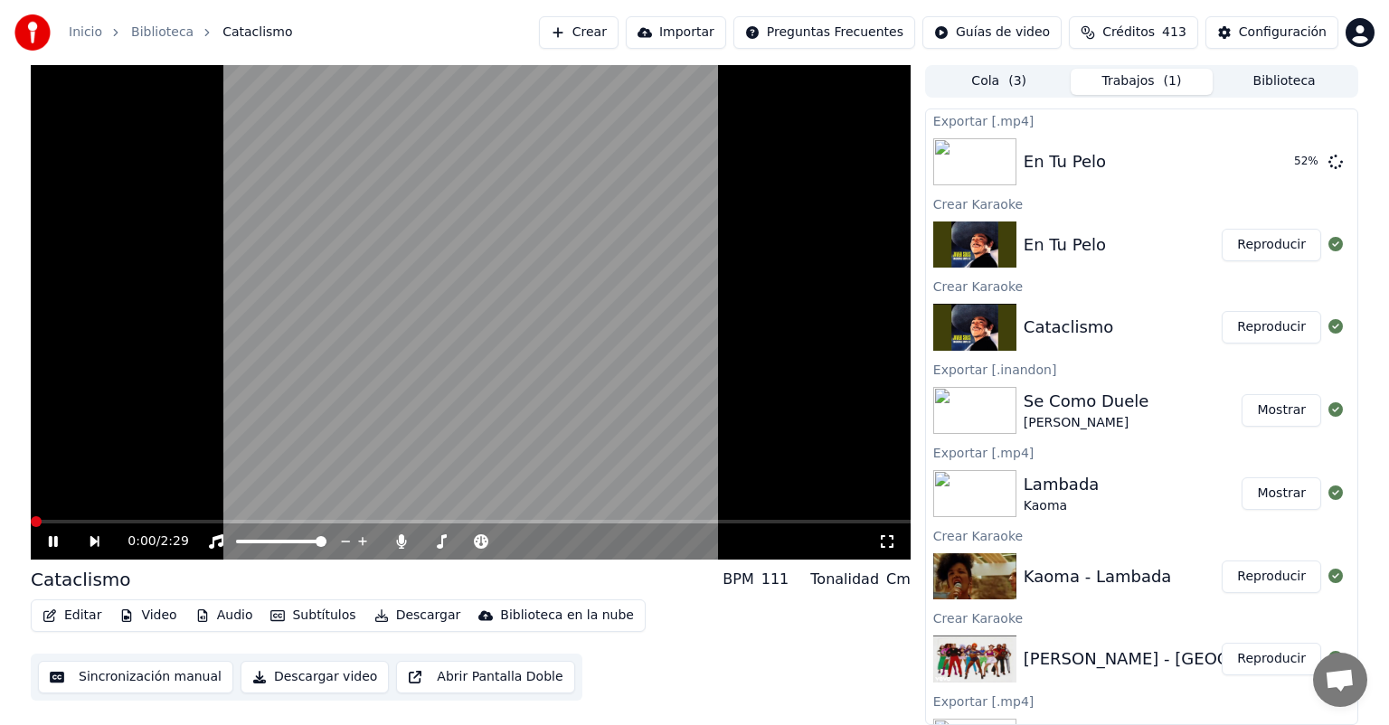
click at [55, 533] on div "0:00 / 2:29" at bounding box center [470, 542] width 865 height 18
click at [54, 541] on icon at bounding box center [53, 541] width 9 height 11
click at [1251, 339] on button "Reproducir" at bounding box center [1271, 327] width 99 height 33
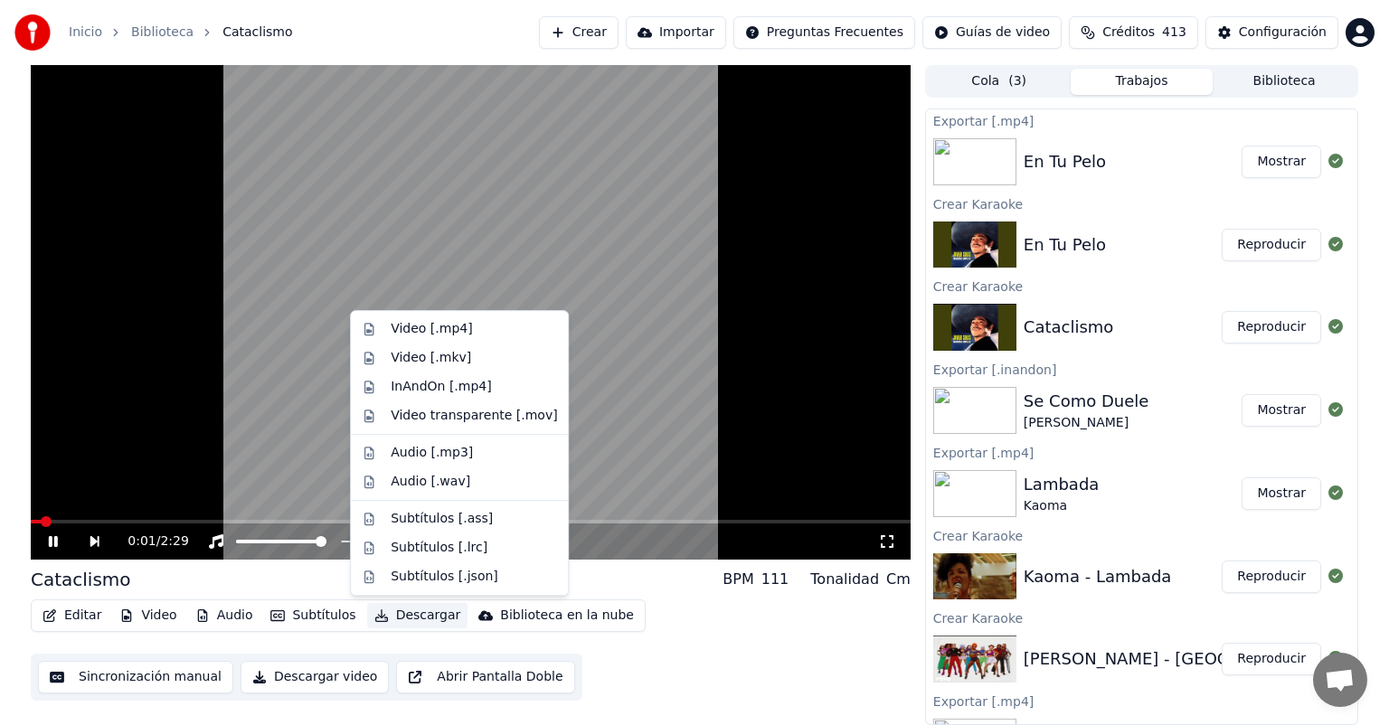
click at [382, 617] on button "Descargar" at bounding box center [417, 615] width 101 height 25
click at [411, 334] on div "Video [.mp4]" at bounding box center [431, 329] width 81 height 18
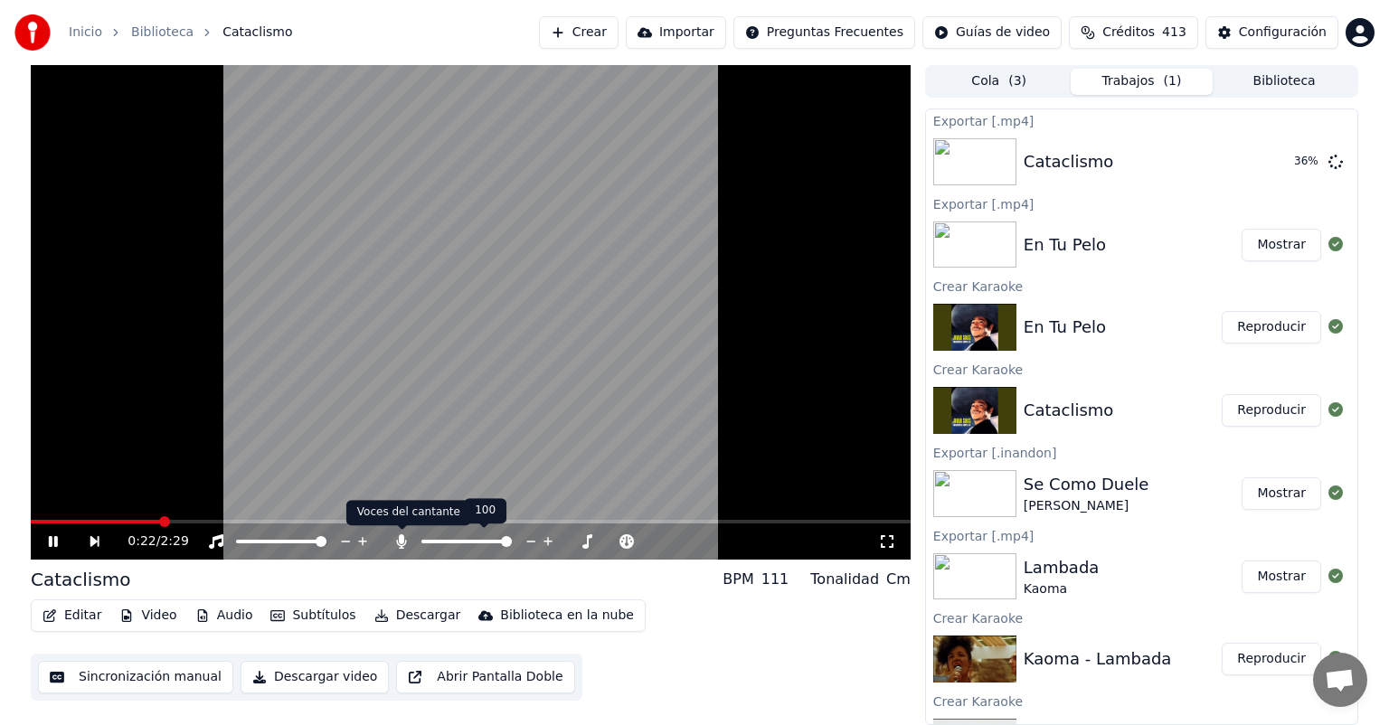
click at [397, 543] on icon at bounding box center [402, 541] width 10 height 14
click at [54, 548] on icon at bounding box center [66, 541] width 42 height 14
click at [403, 541] on icon at bounding box center [401, 541] width 18 height 14
click at [403, 541] on icon at bounding box center [402, 541] width 10 height 14
click at [1258, 404] on button "Reproducir" at bounding box center [1271, 410] width 99 height 33
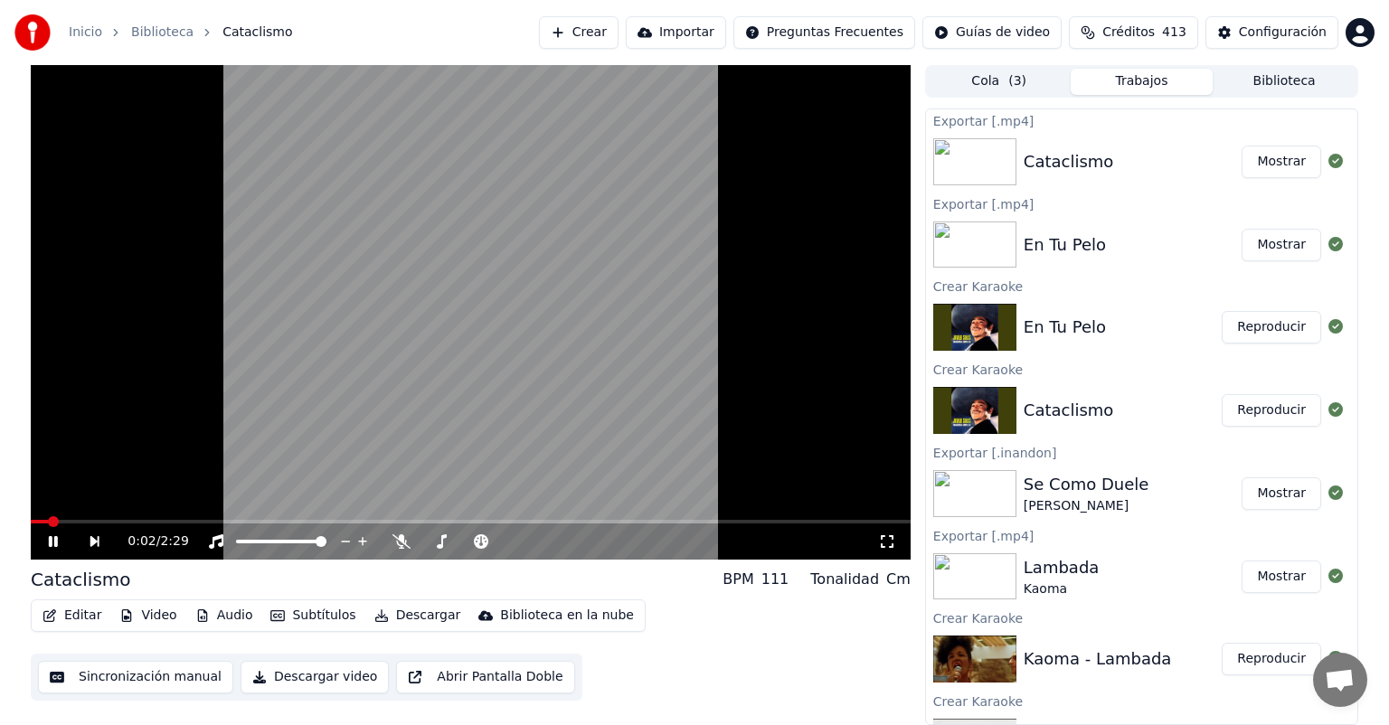
click at [185, 523] on span at bounding box center [471, 522] width 880 height 4
click at [405, 610] on button "Descargar" at bounding box center [417, 615] width 101 height 25
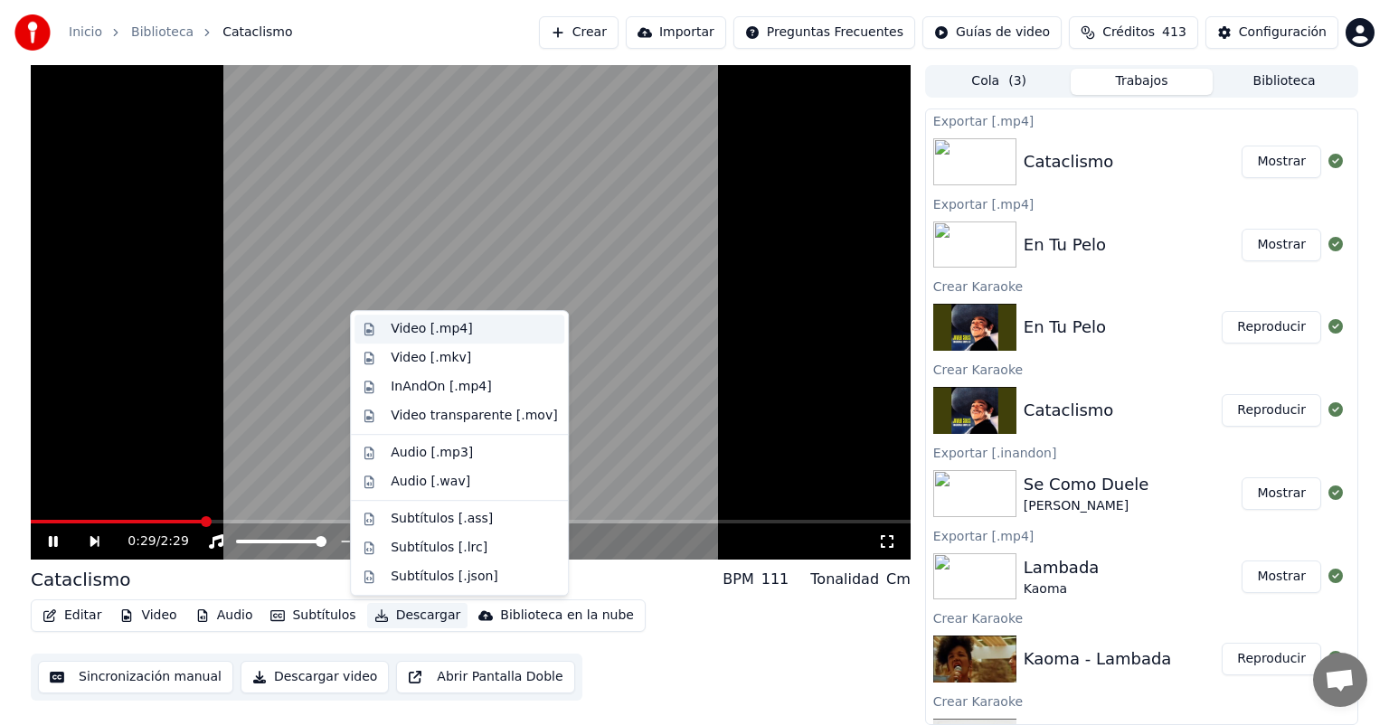
click at [391, 331] on div "Video [.mp4]" at bounding box center [431, 329] width 81 height 18
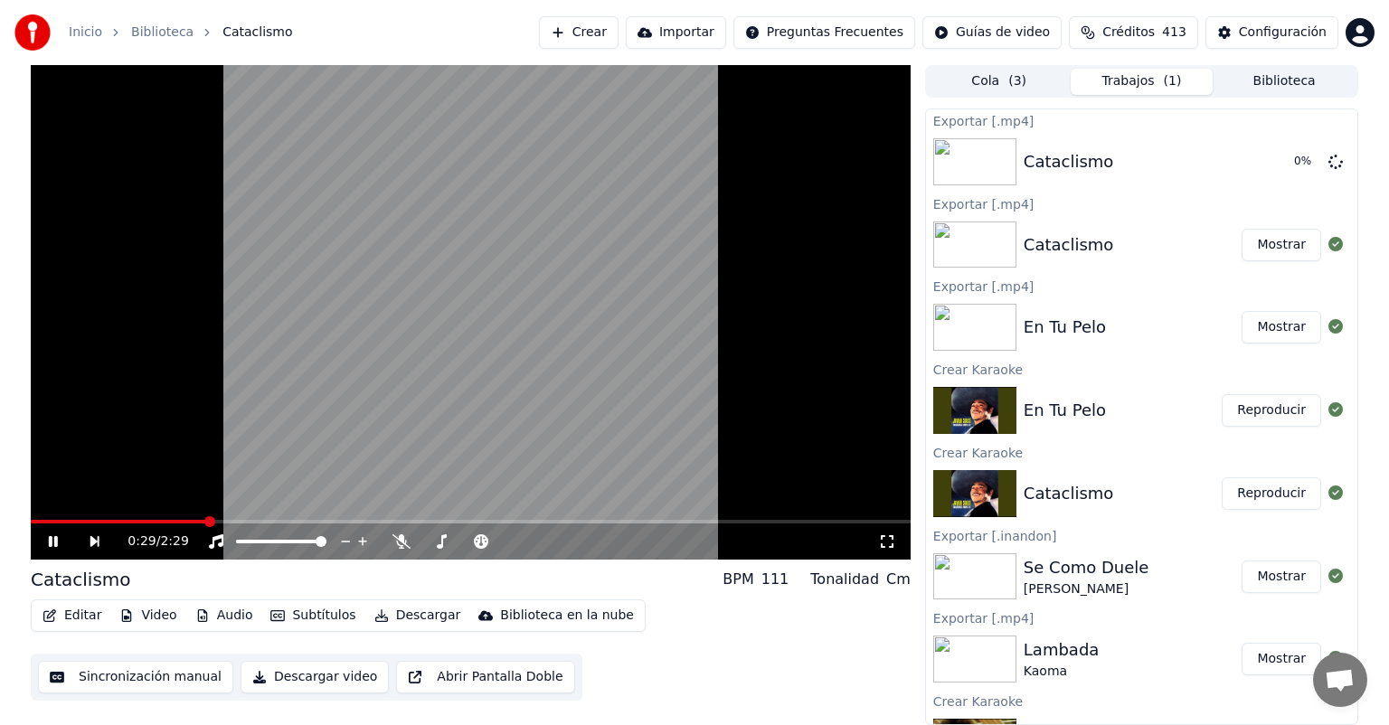
click at [60, 538] on icon at bounding box center [66, 541] width 42 height 14
